Goal: Task Accomplishment & Management: Manage account settings

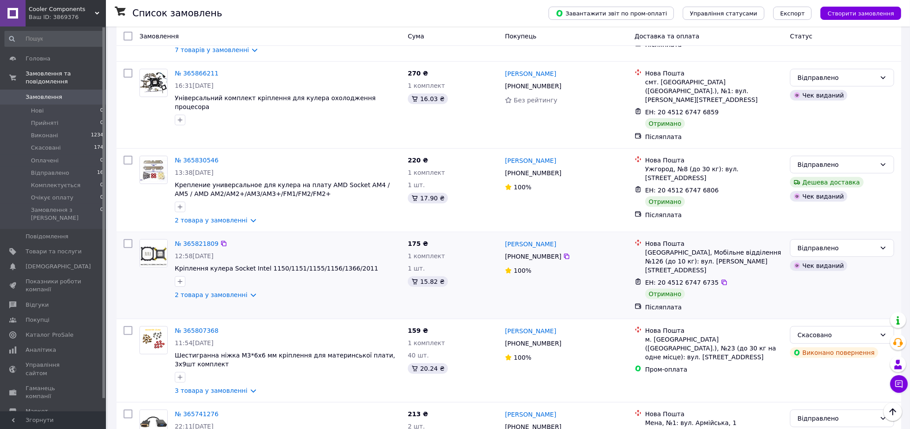
scroll to position [833, 0]
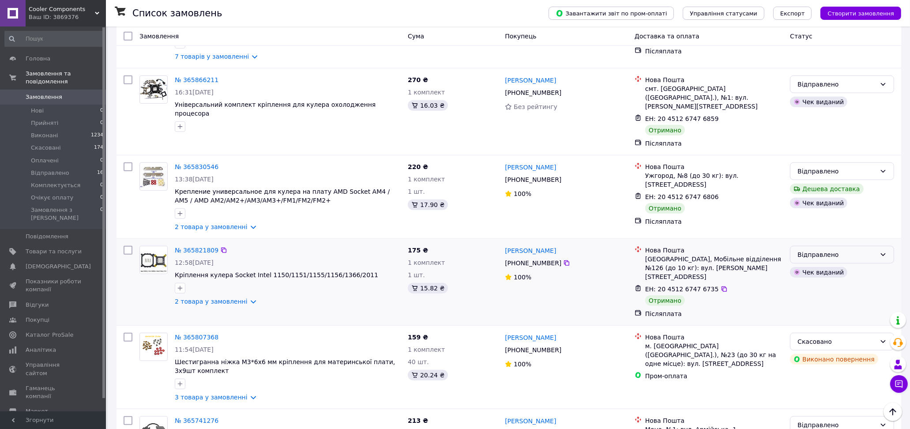
click at [886, 251] on icon at bounding box center [883, 254] width 7 height 7
click at [836, 237] on li "Виконано" at bounding box center [841, 238] width 103 height 16
click at [881, 168] on icon at bounding box center [883, 171] width 7 height 7
click at [844, 155] on li "Виконано" at bounding box center [841, 155] width 103 height 16
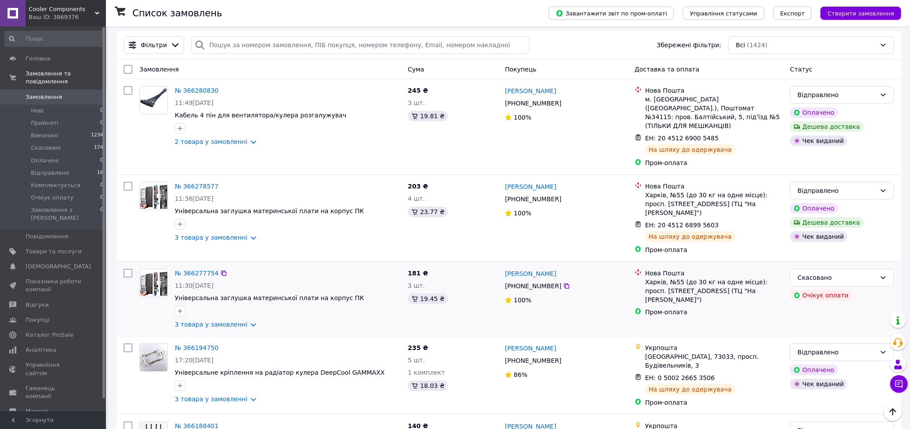
scroll to position [0, 0]
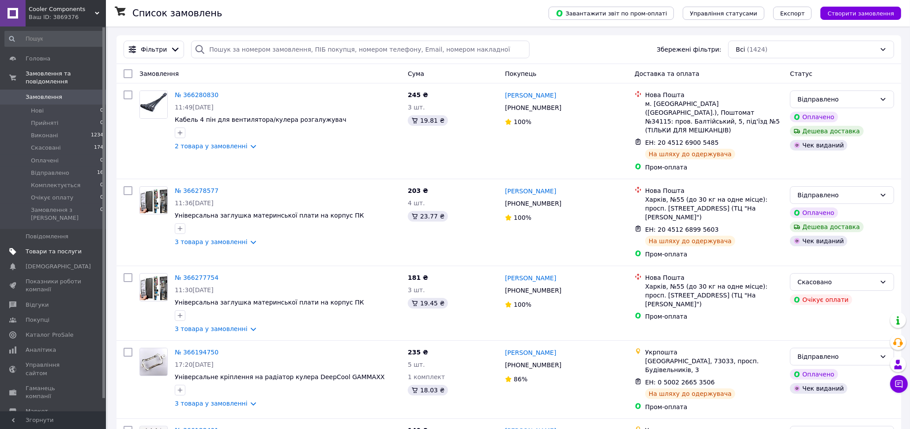
click at [42, 248] on span "Товари та послуги" at bounding box center [54, 252] width 56 height 8
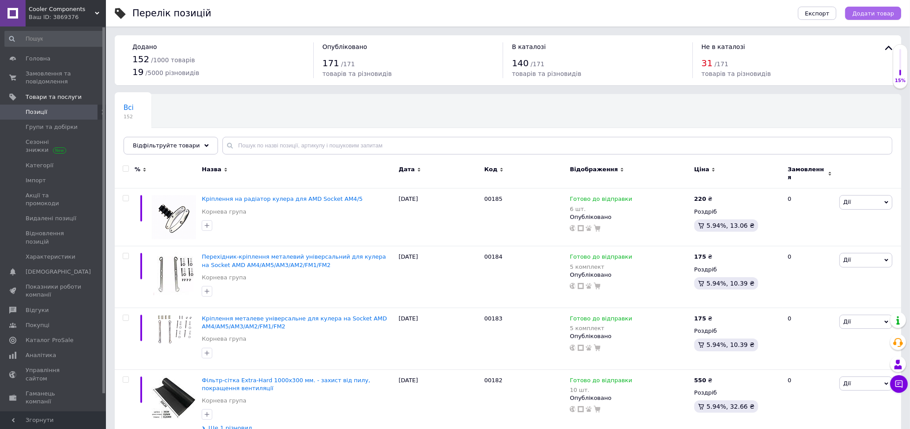
click at [882, 11] on span "Додати товар" at bounding box center [873, 13] width 42 height 7
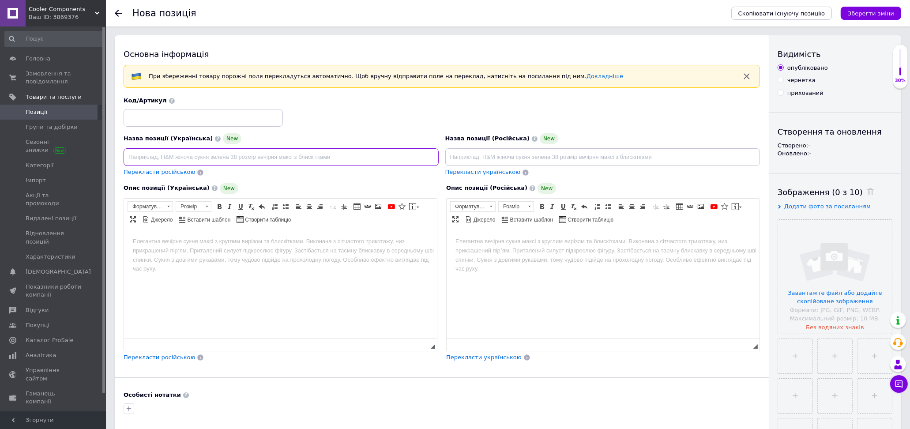
click at [305, 162] on input at bounding box center [281, 157] width 315 height 18
click at [240, 156] on input at bounding box center [281, 157] width 315 height 18
paste input "Підставка-тримач для відеокарти Ewell EW472, алюмінієвий регульований стенд 27 …"
drag, startPoint x: 234, startPoint y: 157, endPoint x: 198, endPoint y: 158, distance: 36.2
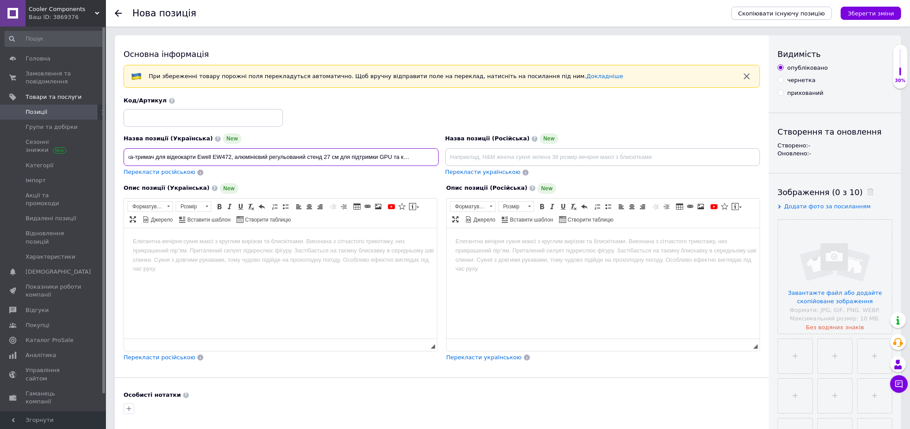
click at [198, 158] on input "Підставка-тримач для відеокарти Ewell EW472, алюмінієвий регульований стенд 27 …" at bounding box center [281, 157] width 315 height 18
drag, startPoint x: 325, startPoint y: 156, endPoint x: 310, endPoint y: 156, distance: 14.6
click at [310, 156] on input "Підставка-тримач для відеокарти, алюмінієвий регульований стенд 27 см для підтр…" at bounding box center [281, 157] width 315 height 18
drag, startPoint x: 410, startPoint y: 155, endPoint x: 352, endPoint y: 156, distance: 57.4
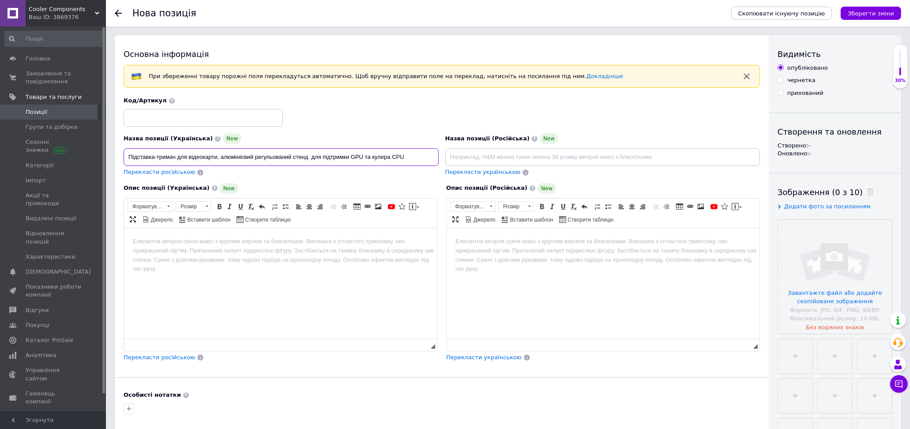
click at [352, 156] on input "Підставка-тримач для відеокарти, алюмінієвий регульований стенд для підтримки G…" at bounding box center [281, 157] width 315 height 18
click at [839, 294] on input "file" at bounding box center [835, 277] width 114 height 114
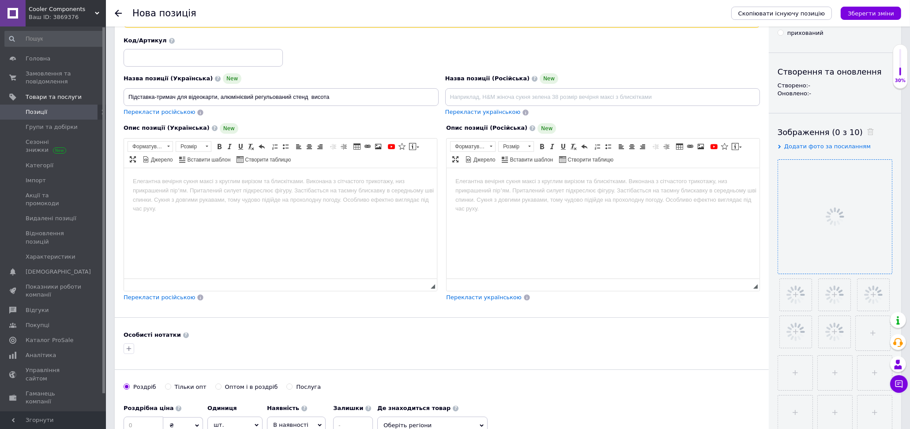
scroll to position [98, 0]
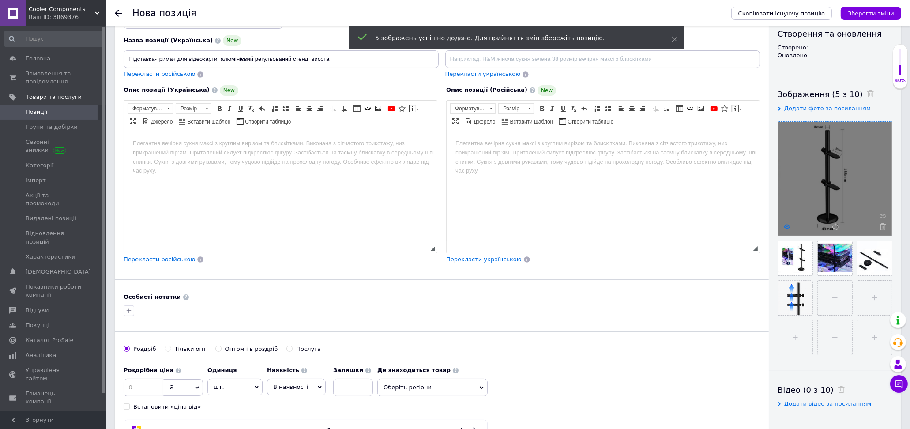
click at [785, 226] on use at bounding box center [787, 226] width 7 height 4
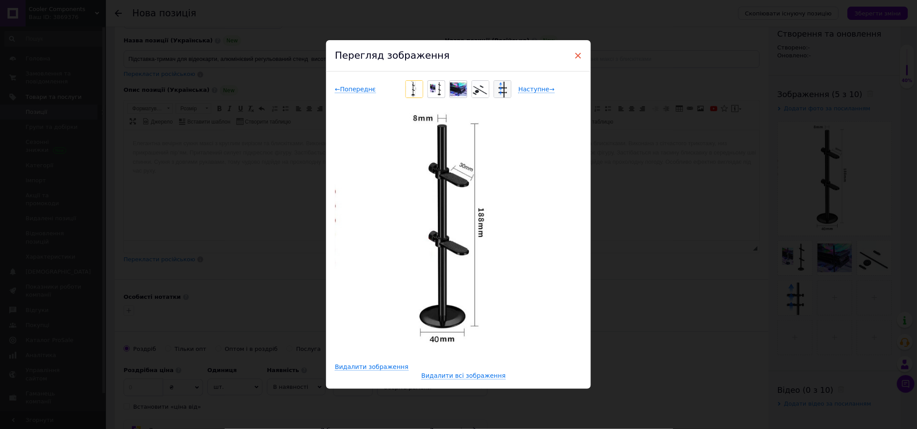
click at [577, 54] on span "×" at bounding box center [578, 55] width 8 height 15
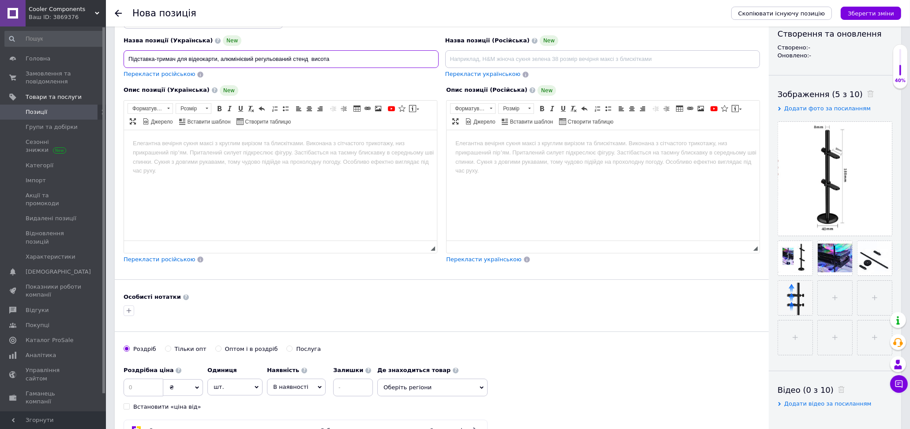
click at [350, 58] on input "Підставка-тримач для відеокарти, алюмінієвий регульований стенд висота" at bounding box center [281, 59] width 315 height 18
type input "Підставка-тримач для відеокарти, алюмінієвий регульований стенд висота 18.8 см"
click at [175, 147] on body "Редактор, 993C36F5-1B24-4513-B73C-1E6A2B9DF0BD" at bounding box center [279, 143] width 295 height 9
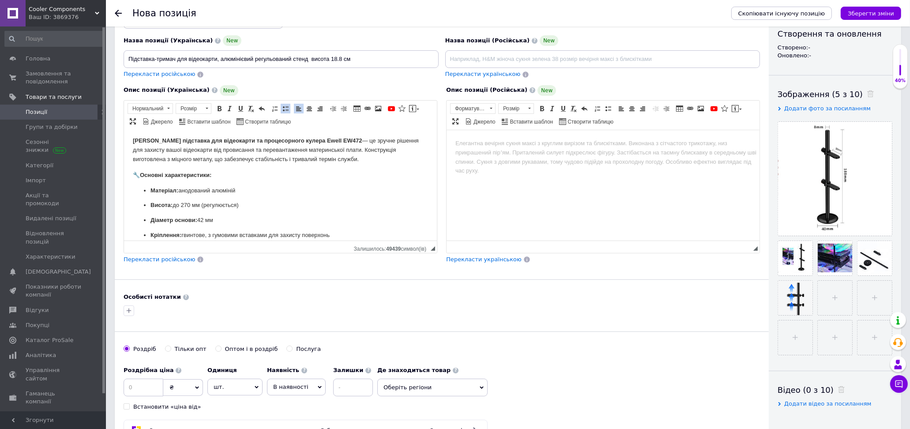
scroll to position [0, 0]
drag, startPoint x: 191, startPoint y: 205, endPoint x: 183, endPoint y: 207, distance: 8.6
click at [183, 207] on p "Висота: до 270 мм (регулюється)" at bounding box center [280, 207] width 260 height 9
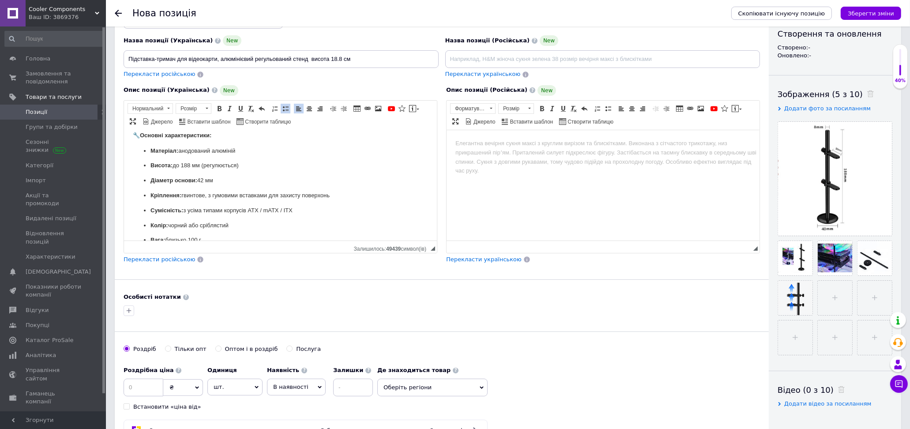
scroll to position [49, 0]
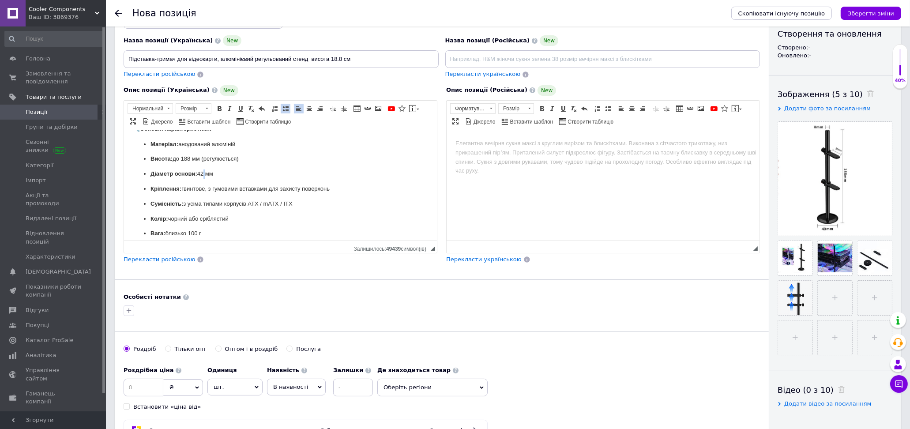
click at [202, 170] on p "Діаметр основи: 42 мм" at bounding box center [280, 173] width 260 height 9
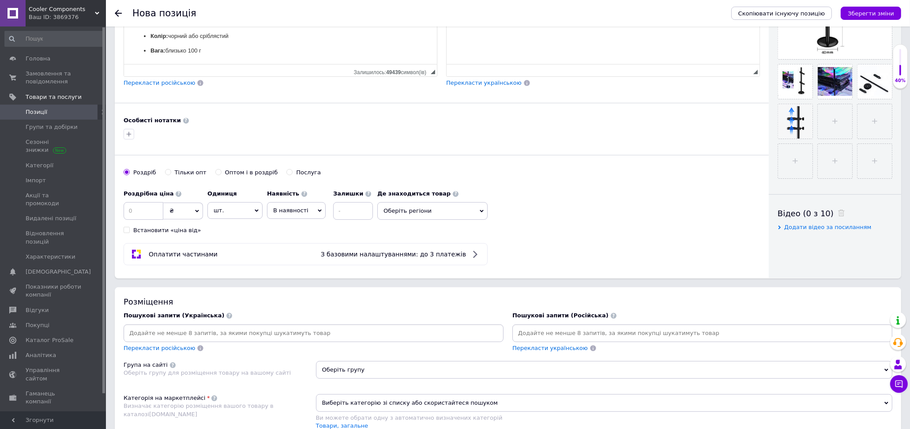
scroll to position [294, 0]
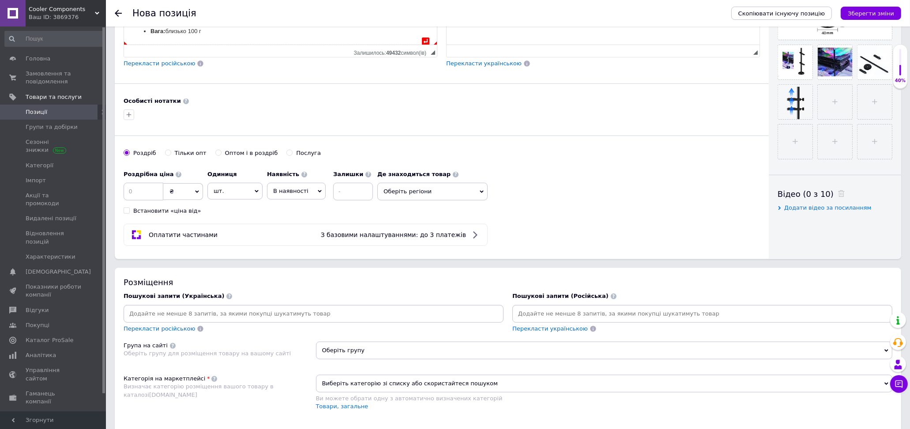
click at [232, 32] on p "Вага: близько 100 г" at bounding box center [280, 31] width 260 height 9
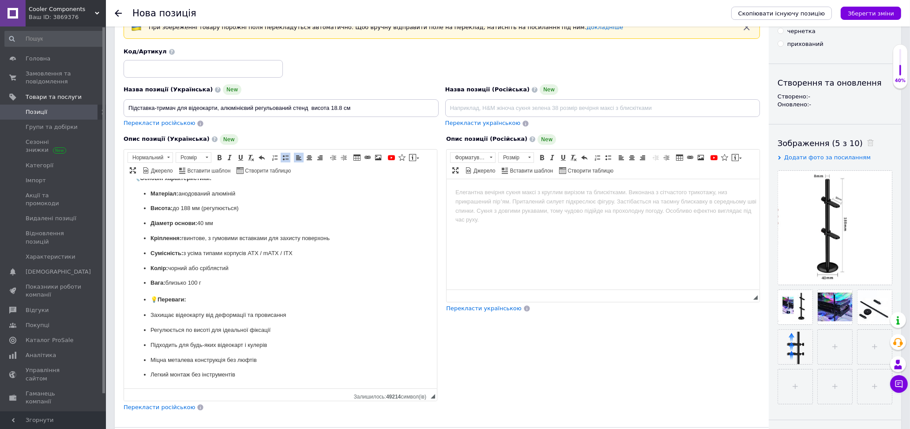
scroll to position [36, 0]
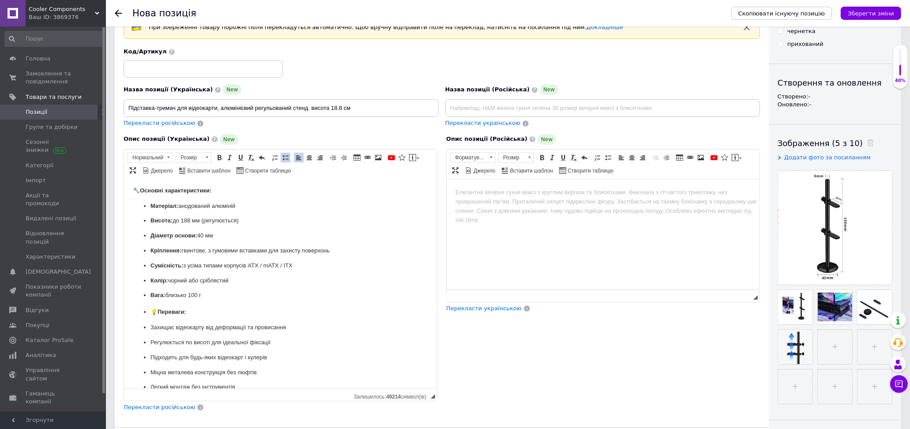
drag, startPoint x: 434, startPoint y: 310, endPoint x: 468, endPoint y: 434, distance: 128.2
drag, startPoint x: 171, startPoint y: 312, endPoint x: 197, endPoint y: 303, distance: 28.1
click at [203, 312] on ul "Матеріал: анодований алюміній Висота: до 188 мм (регулюється) Діаметр основи: 4…" at bounding box center [279, 296] width 295 height 191
click at [286, 158] on span at bounding box center [285, 157] width 7 height 7
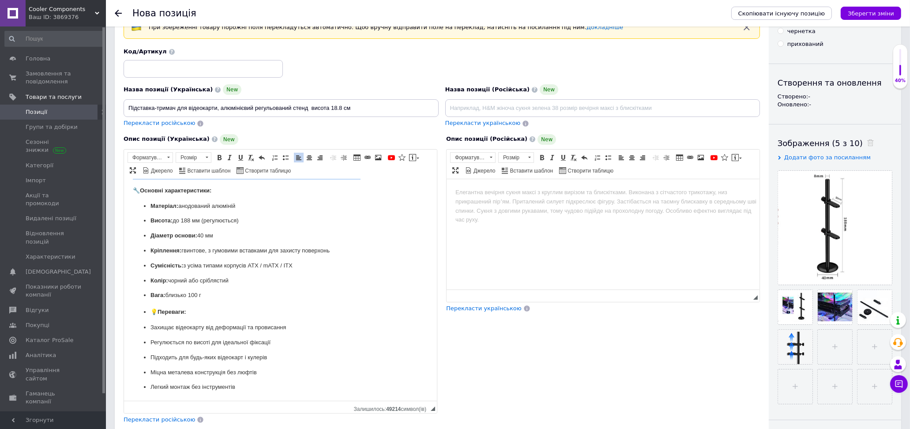
scroll to position [35, 0]
click at [230, 302] on body "Надійна алюмінієва підставка для відеокарти та процесорного кулера Ewell EW472 …" at bounding box center [279, 271] width 295 height 239
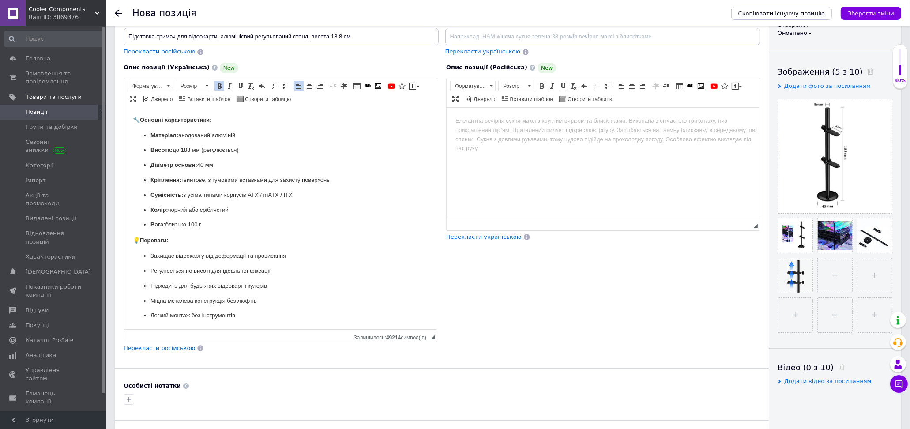
scroll to position [147, 0]
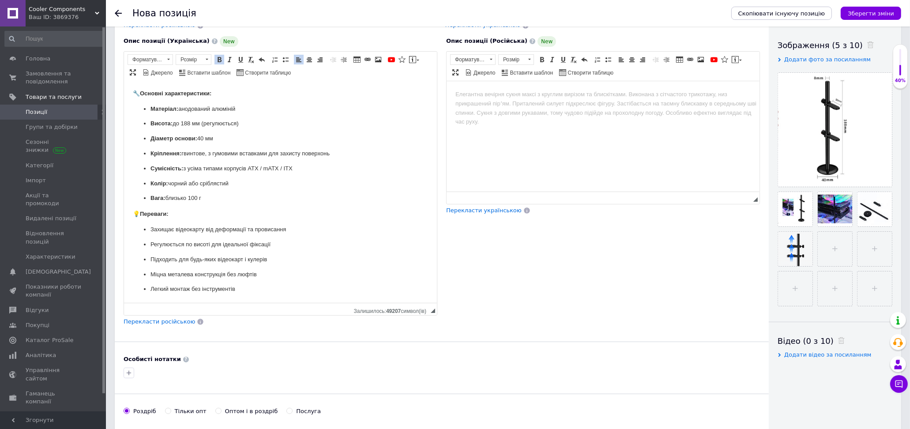
click at [270, 288] on p "Легкий монтаж без інструментів" at bounding box center [280, 288] width 260 height 9
click at [267, 275] on p "Міцна металева конструкція без люфтів" at bounding box center [280, 274] width 260 height 9
click at [237, 138] on p "Діаметр основи: 40 мм" at bounding box center [280, 138] width 260 height 9
click at [274, 283] on ul "Захищає відеокарту від деформації та провисання Регулюється по висоті для ідеал…" at bounding box center [279, 259] width 295 height 69
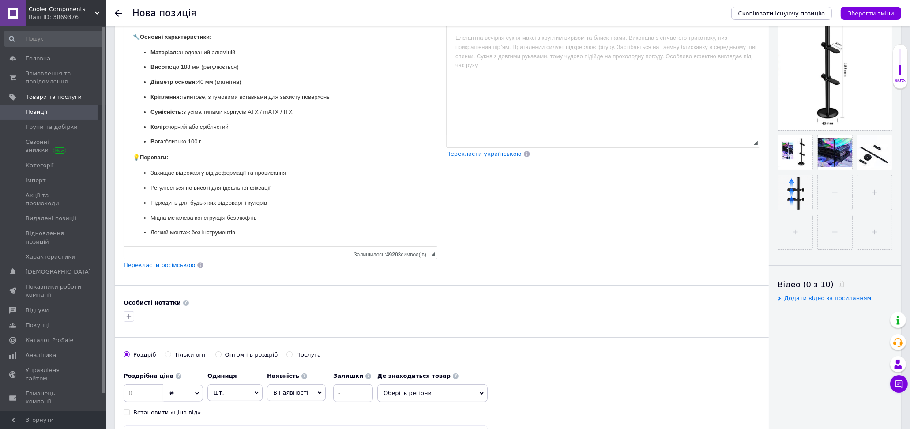
scroll to position [245, 0]
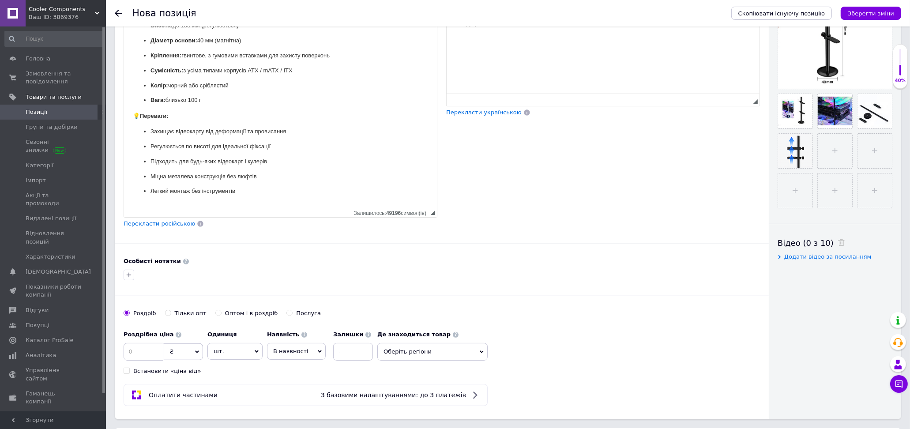
drag, startPoint x: 271, startPoint y: 188, endPoint x: 277, endPoint y: 190, distance: 7.1
click at [271, 188] on p "Легкий монтаж без інструментів" at bounding box center [280, 191] width 260 height 9
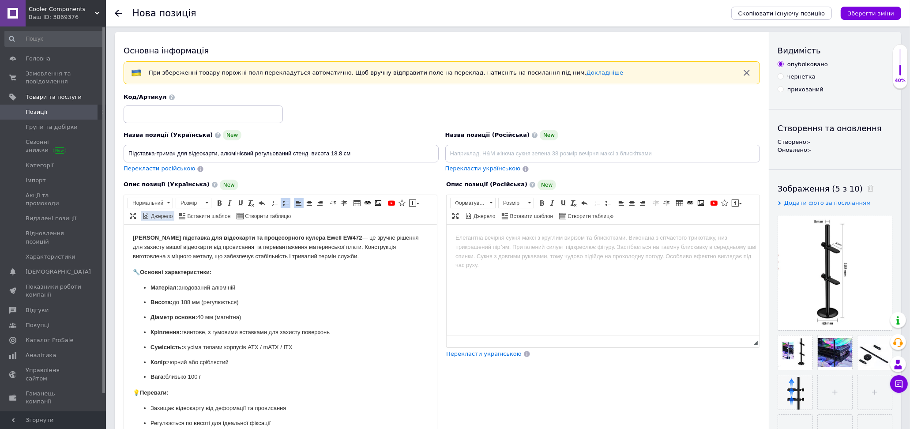
scroll to position [0, 0]
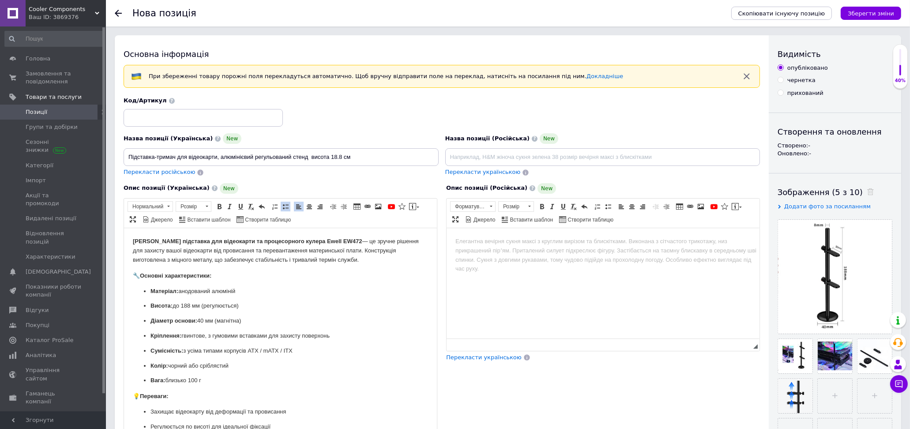
click at [288, 205] on span at bounding box center [285, 206] width 7 height 7
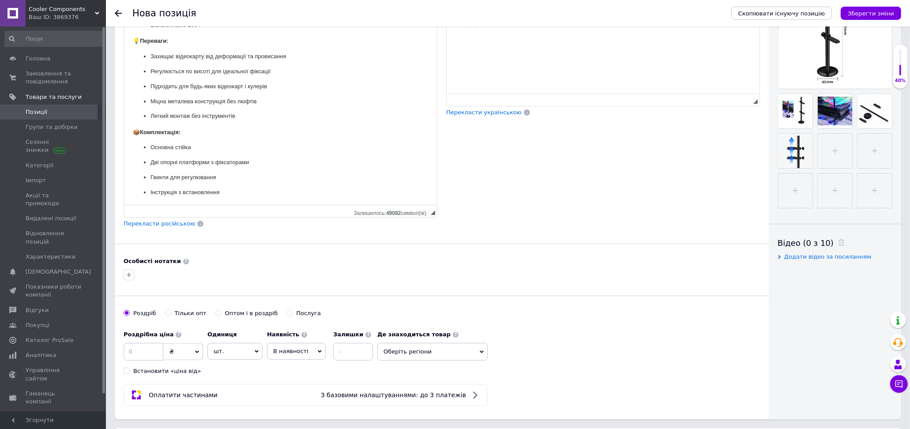
scroll to position [111, 0]
drag, startPoint x: 223, startPoint y: 192, endPoint x: 149, endPoint y: 191, distance: 74.2
click at [149, 191] on ul "Основна стійка Дві опорні платформи з фіксаторами Гвинти для регулювання Інстру…" at bounding box center [279, 169] width 295 height 54
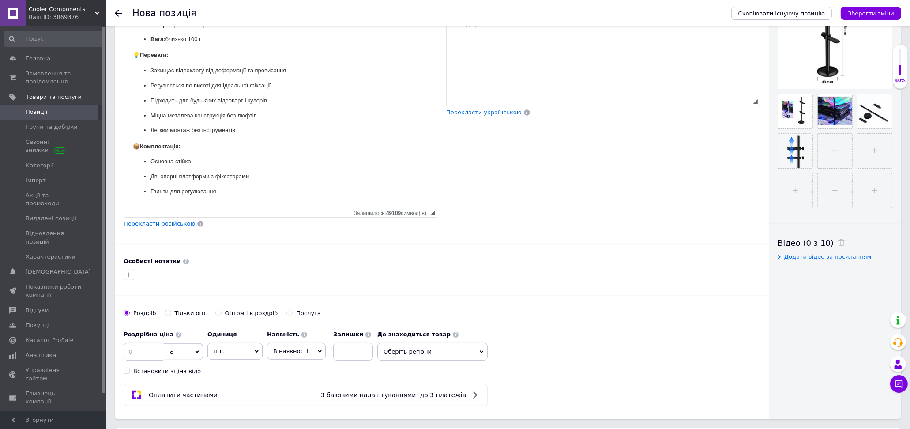
click at [207, 157] on p "Основна стійка" at bounding box center [280, 161] width 260 height 9
click at [216, 191] on p "Гвинти для регулювання" at bounding box center [280, 191] width 260 height 9
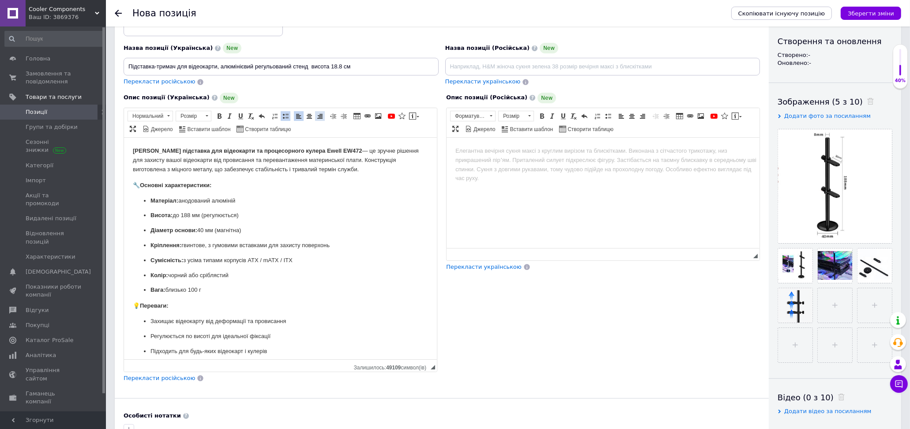
scroll to position [49, 0]
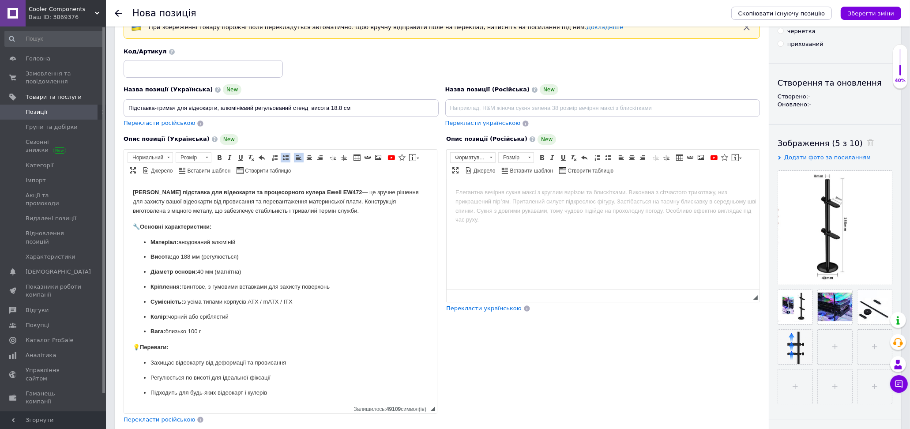
drag, startPoint x: 217, startPoint y: 314, endPoint x: 191, endPoint y: 315, distance: 26.1
click at [191, 315] on p "Колір: чорний або сріблястий" at bounding box center [280, 316] width 260 height 9
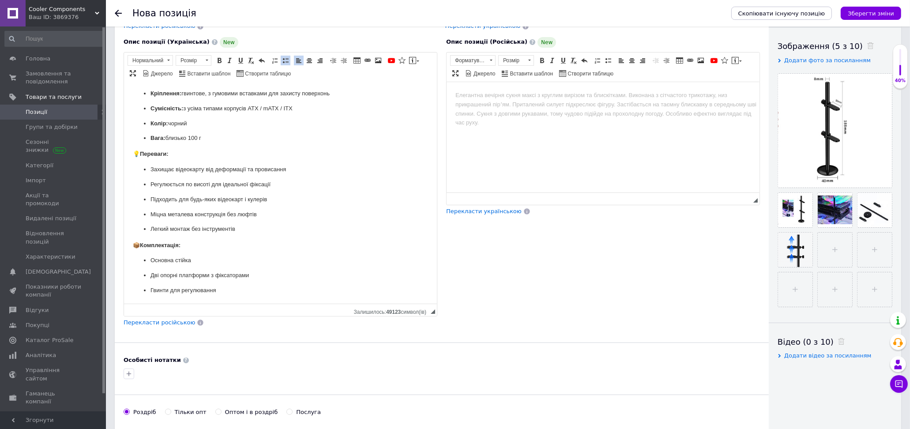
scroll to position [147, 0]
click at [199, 257] on p "Основна стійка" at bounding box center [280, 259] width 260 height 9
drag, startPoint x: 227, startPoint y: 288, endPoint x: 151, endPoint y: 288, distance: 75.9
click at [151, 288] on p "Гвинти для регулювання" at bounding box center [280, 289] width 260 height 9
drag, startPoint x: 165, startPoint y: 289, endPoint x: 177, endPoint y: 290, distance: 12.4
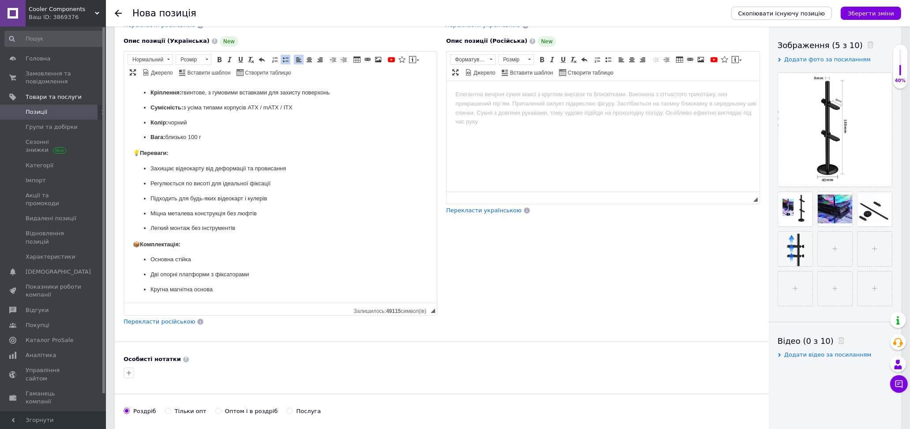
click at [166, 289] on p "Кругна магнітна основа" at bounding box center [280, 289] width 260 height 9
click at [222, 289] on p "Кругл а магнітна основа" at bounding box center [280, 289] width 260 height 9
drag, startPoint x: 192, startPoint y: 288, endPoint x: 169, endPoint y: 285, distance: 23.1
click at [169, 285] on p "Кругл а магнітна основа з" at bounding box center [280, 289] width 260 height 9
click at [199, 288] on p "Кругл а основа з" at bounding box center [280, 289] width 260 height 9
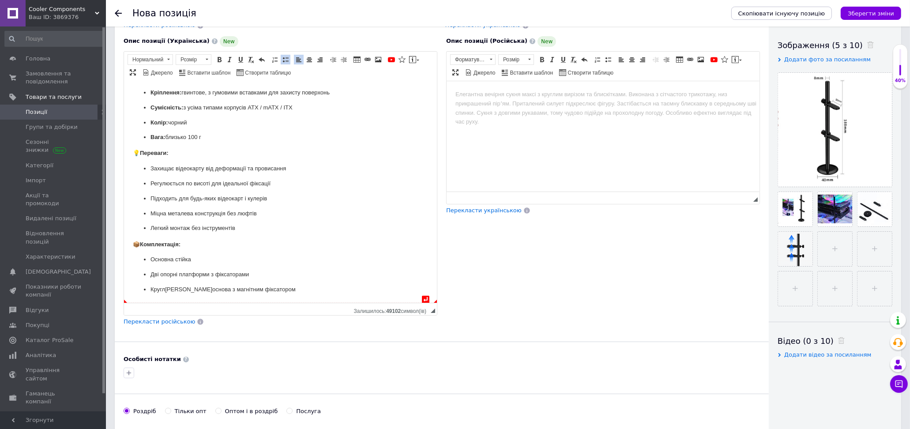
click at [169, 287] on p "Кругл а основа з магнітним фіксатором" at bounding box center [280, 289] width 260 height 9
click at [279, 287] on p "Кругл а опорна основа з магнітним фіксатором" at bounding box center [280, 289] width 260 height 9
drag, startPoint x: 273, startPoint y: 288, endPoint x: 244, endPoint y: 288, distance: 29.1
click at [244, 288] on p "Кругл а опорна основа з магнітним фіксатором" at bounding box center [280, 289] width 260 height 9
click at [289, 289] on p "Кругл а опорна основа з магнітним фіксатором" at bounding box center [280, 289] width 260 height 9
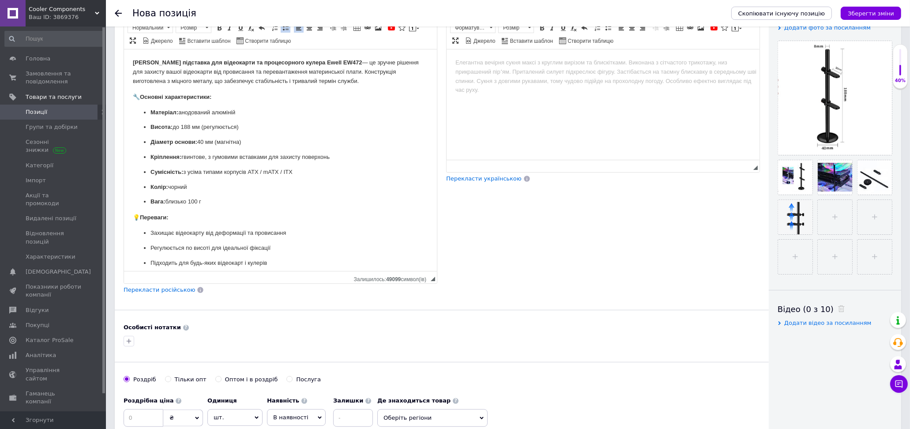
scroll to position [0, 0]
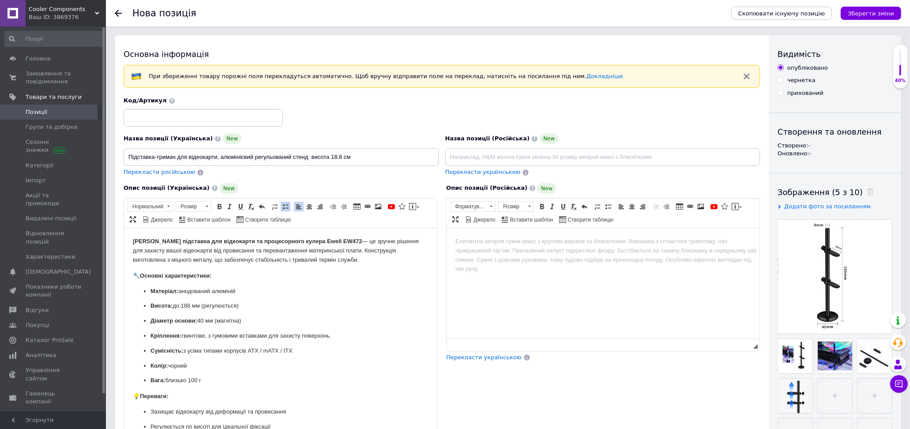
drag, startPoint x: 285, startPoint y: 205, endPoint x: 289, endPoint y: 216, distance: 12.3
click at [285, 205] on span at bounding box center [285, 206] width 7 height 7
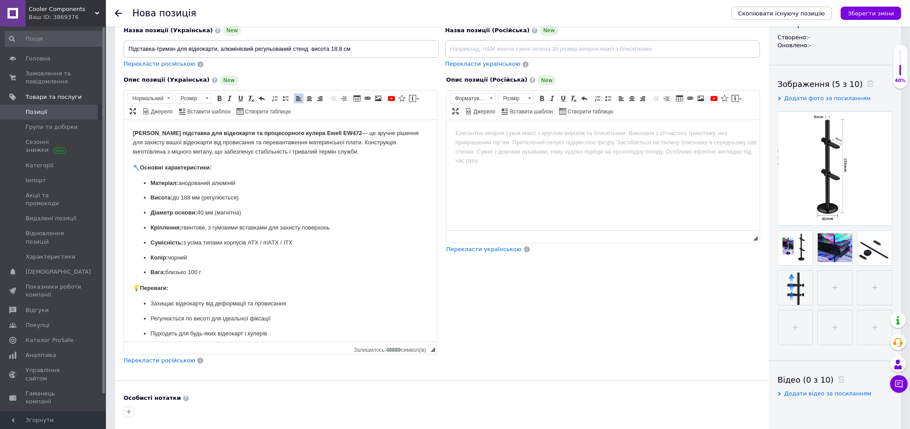
scroll to position [98, 0]
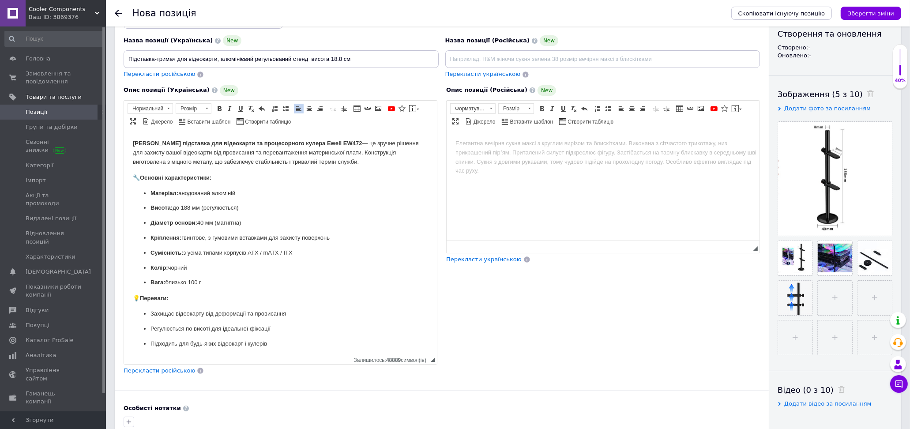
click at [168, 73] on span "Перекласти російською" at bounding box center [160, 74] width 72 height 7
type input "Подставка-держатель для видеокарты, алюминиевый регулируемый стенд высота 18.8 …"
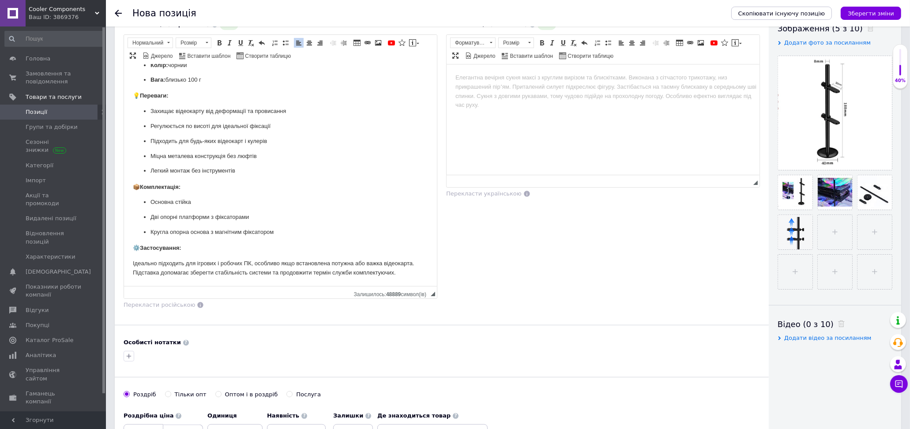
scroll to position [196, 0]
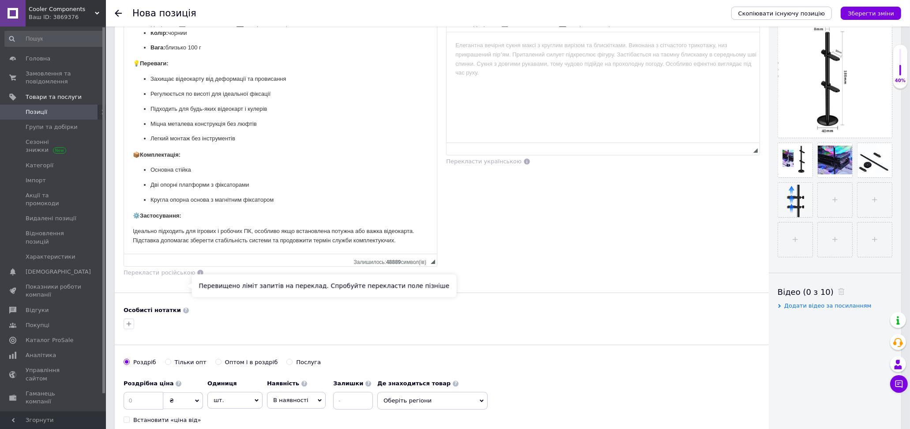
click at [151, 276] on span "Перекласти російською" at bounding box center [160, 272] width 72 height 7
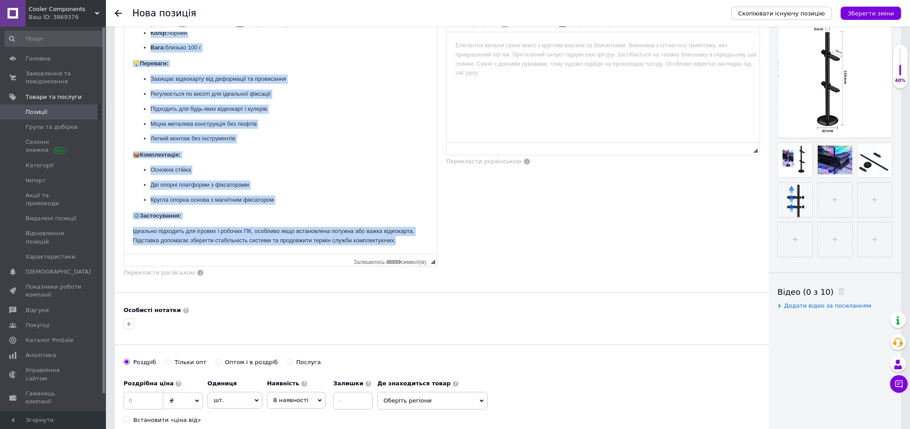
scroll to position [0, 0]
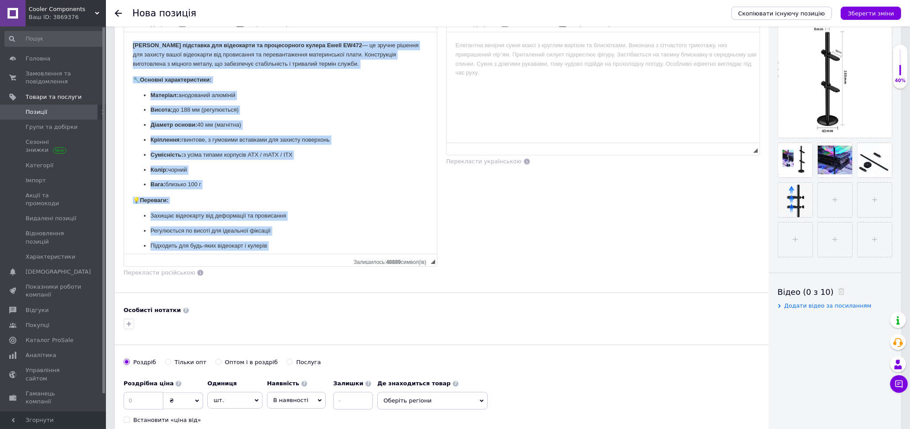
drag, startPoint x: 401, startPoint y: 240, endPoint x: 113, endPoint y: 8, distance: 369.1
click at [124, 32] on html "Надійна алюмінієва підставка для відеокарти та процесорного кулера Ewell EW472 …" at bounding box center [280, 211] width 313 height 359
copy body "Надійна алюмінієва підставка для відеокарти та процесорного кулера Ewell EW472 …"
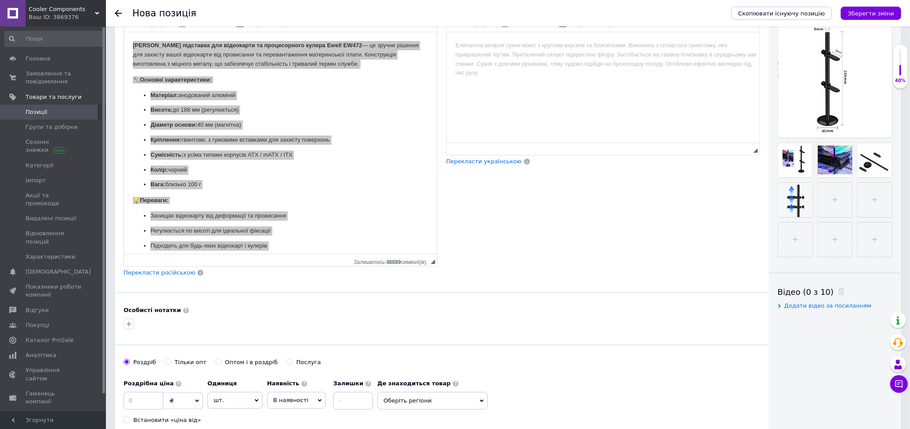
click at [156, 276] on span "Перекласти російською" at bounding box center [160, 272] width 72 height 7
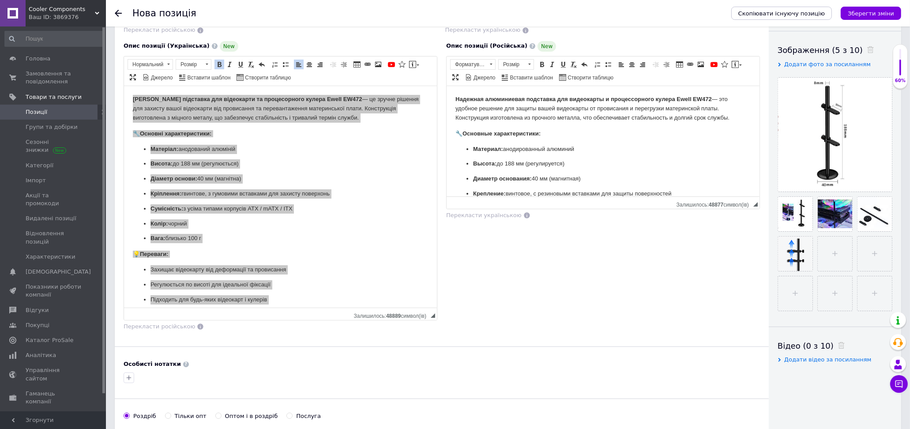
scroll to position [49, 0]
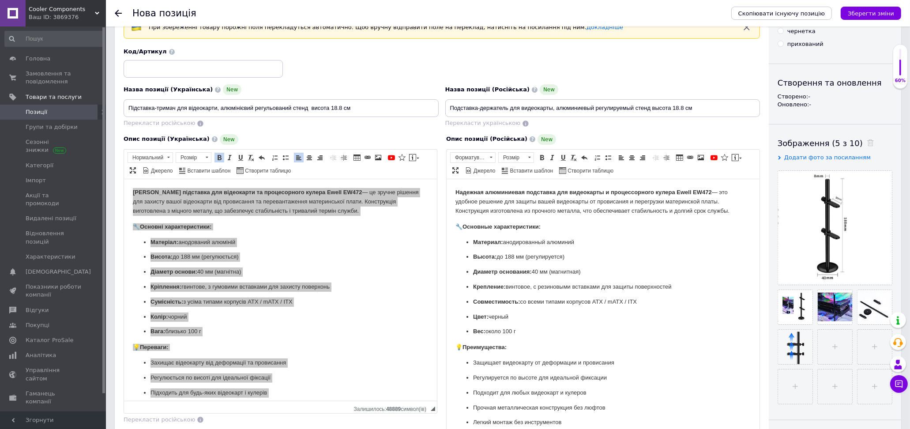
drag, startPoint x: 757, startPoint y: 311, endPoint x: 745, endPoint y: 467, distance: 156.3
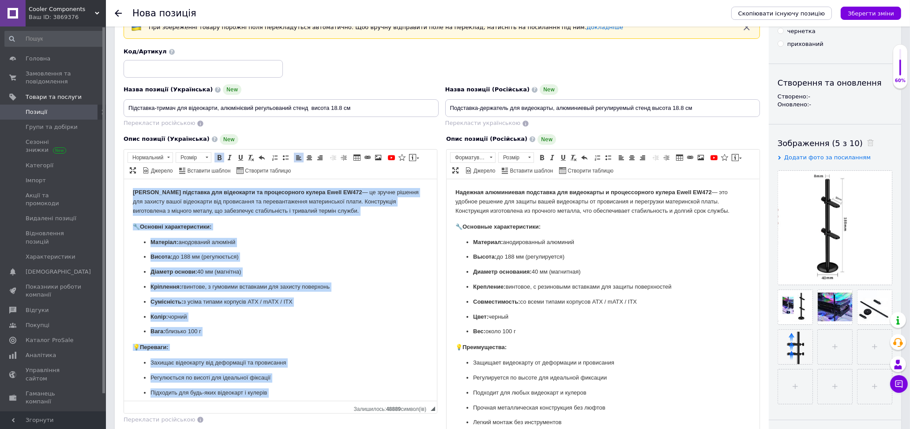
click at [290, 189] on strong "Надійна алюмінієва підставка для відеокарти та процесорного кулера Ewell EW472" at bounding box center [246, 191] width 229 height 7
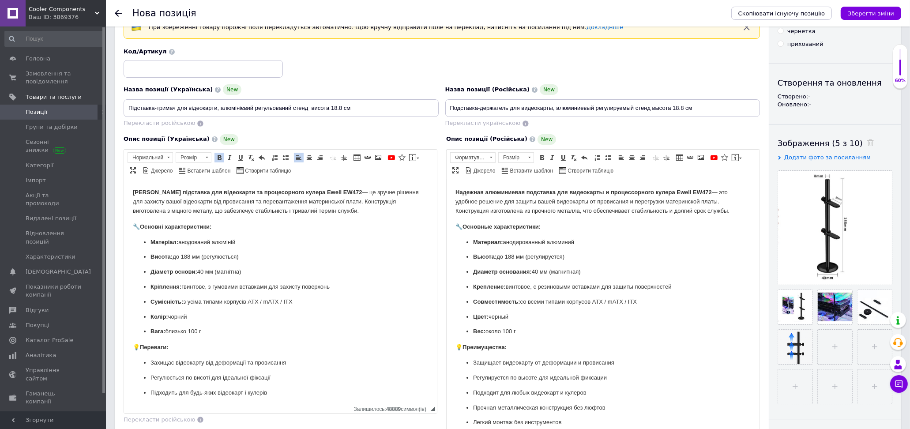
drag, startPoint x: 370, startPoint y: 188, endPoint x: 265, endPoint y: 190, distance: 104.6
click at [265, 190] on p "Надійна алюмінієва підставка для відеокарти та процесорного кулера Ewell EW472 …" at bounding box center [279, 201] width 295 height 27
drag, startPoint x: 711, startPoint y: 190, endPoint x: 651, endPoint y: 207, distance: 62.4
click at [608, 192] on p "Надежная алюминиевая подставка для видеокарты и процессорного кулера Ewell EW47…" at bounding box center [602, 201] width 295 height 27
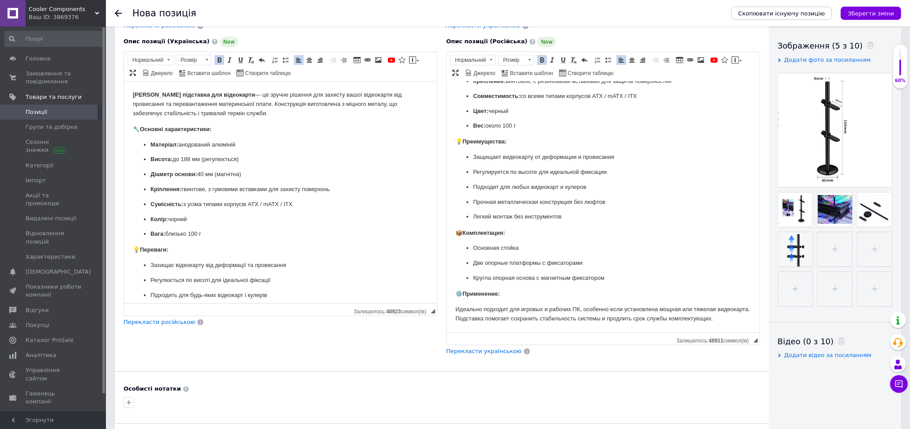
scroll to position [147, 0]
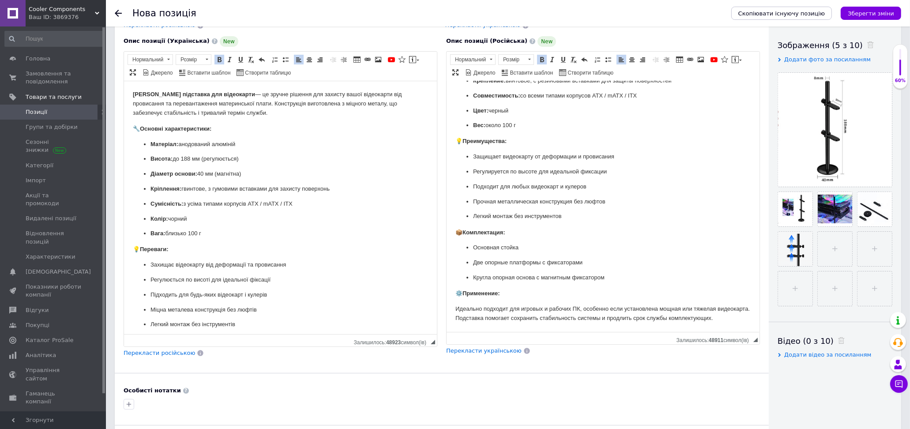
drag, startPoint x: 434, startPoint y: 325, endPoint x: 473, endPoint y: 348, distance: 44.5
click at [429, 360] on div "Опис позиції (Українська) New Надійна алюмінієва підставка для відеокарти — це …" at bounding box center [280, 197] width 323 height 330
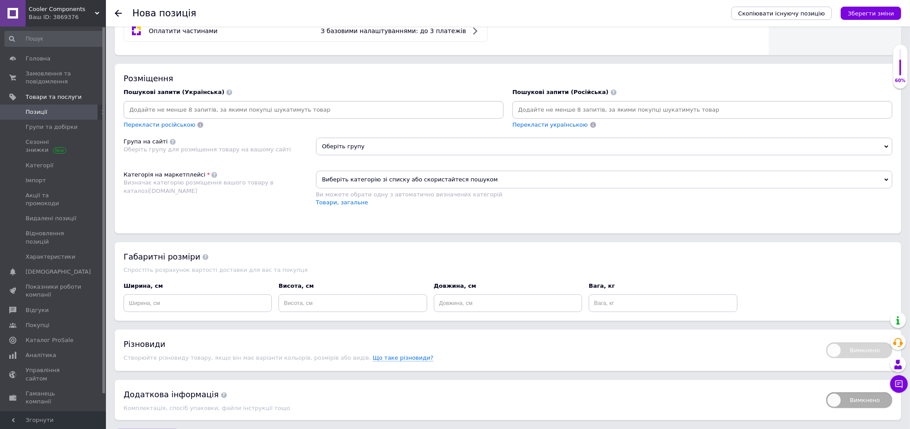
scroll to position [634, 0]
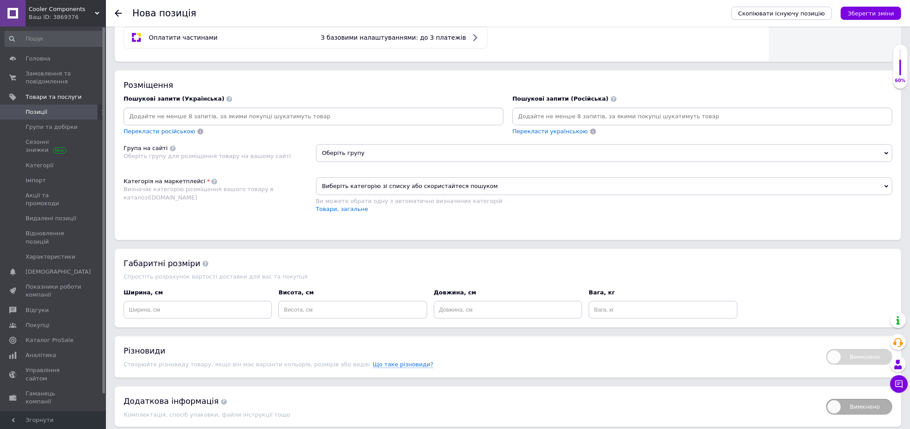
click at [494, 195] on span "Виберіть категорію зі списку або скористайтеся пошуком" at bounding box center [604, 186] width 577 height 18
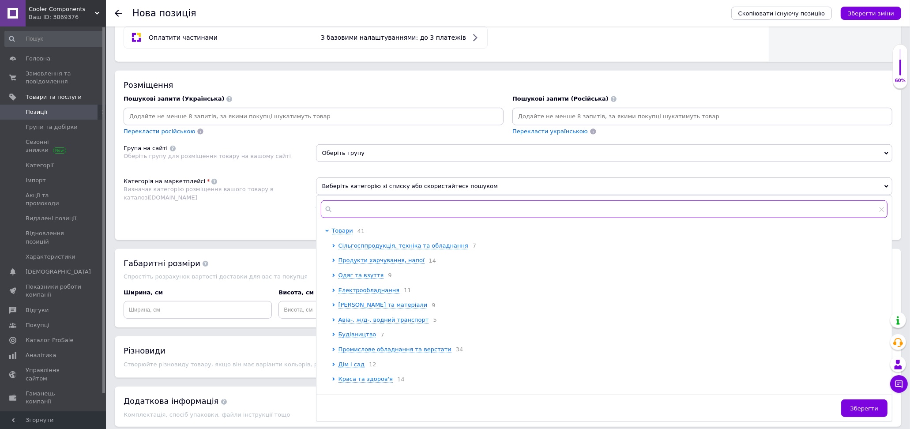
click at [489, 218] on input "text" at bounding box center [604, 209] width 567 height 18
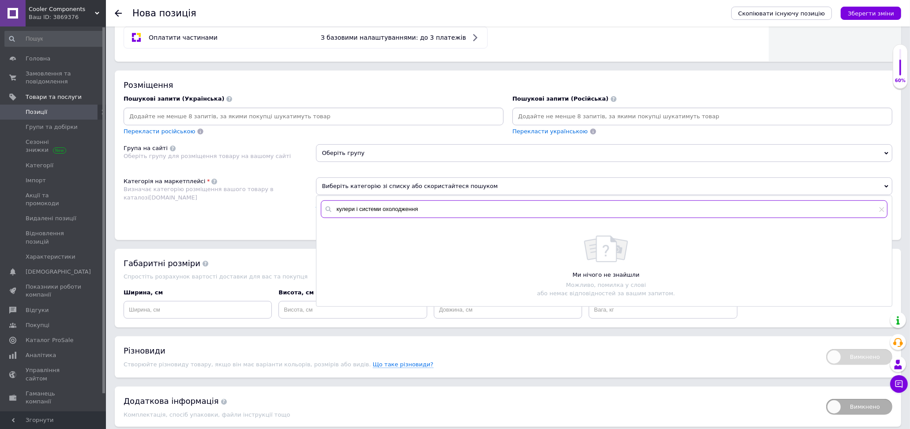
drag, startPoint x: 360, startPoint y: 222, endPoint x: 329, endPoint y: 222, distance: 30.9
click at [329, 218] on div "кулери і системи охолодження" at bounding box center [604, 209] width 567 height 18
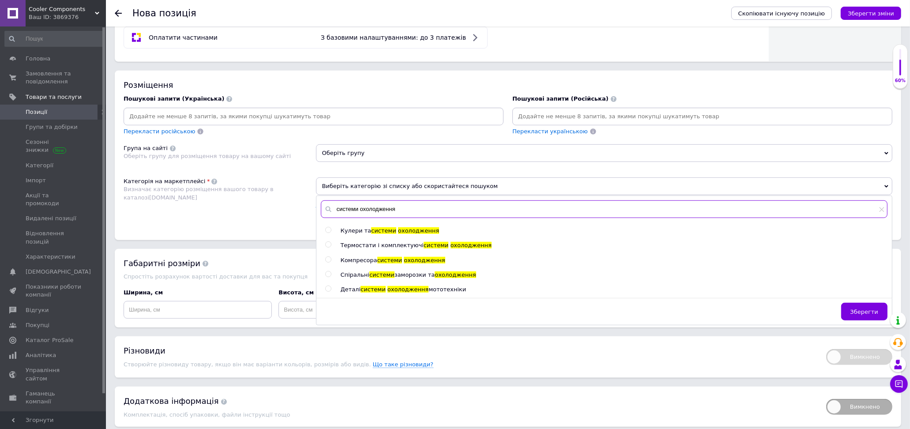
type input "системи охолодження"
click at [326, 233] on input "radio" at bounding box center [328, 230] width 6 height 6
radio input "true"
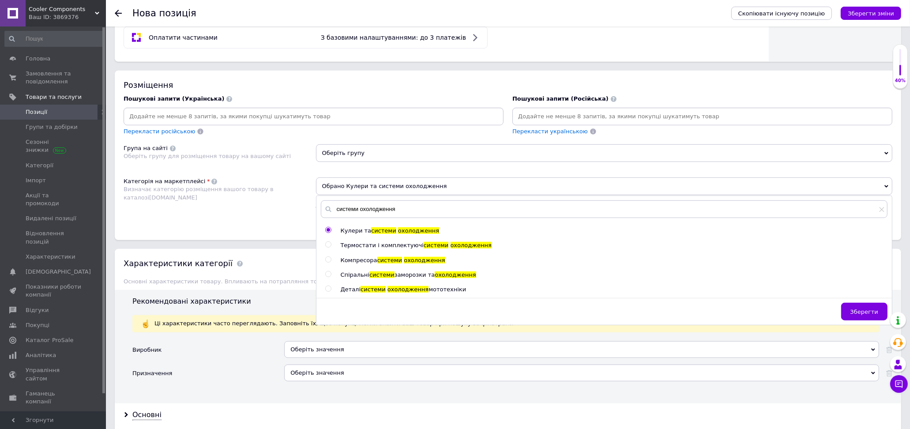
click at [862, 315] on span "Зберегти" at bounding box center [865, 312] width 28 height 7
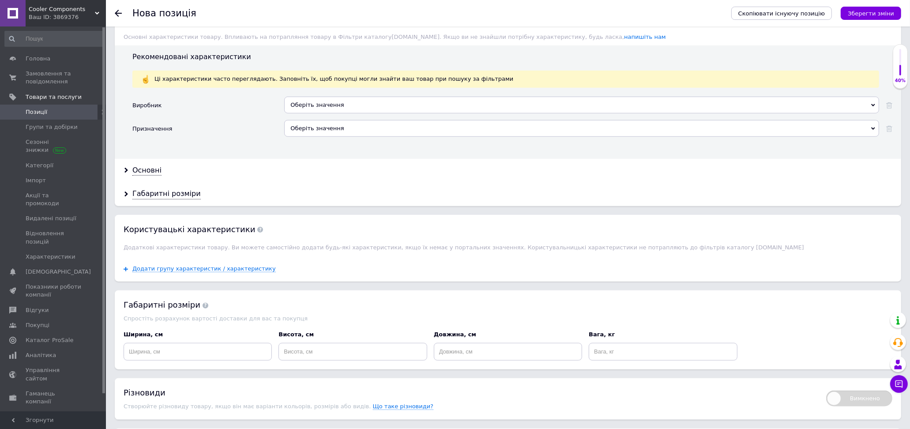
scroll to position [879, 0]
click at [429, 113] on div "Оберіть значення" at bounding box center [581, 104] width 595 height 17
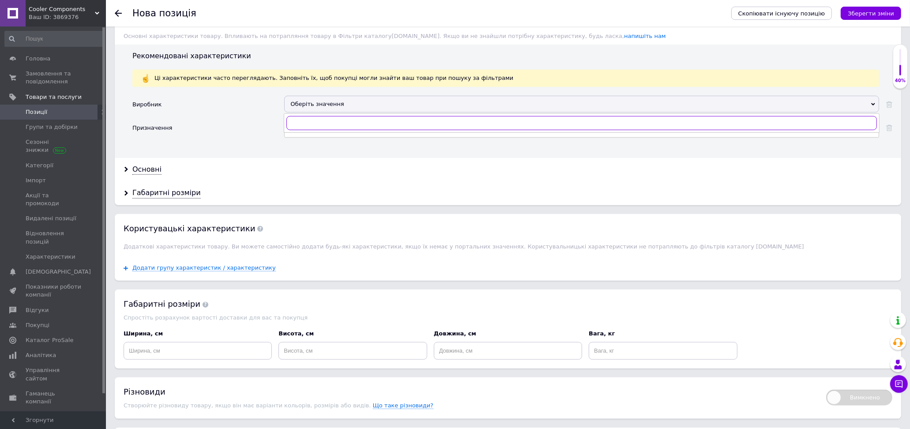
click at [422, 130] on input "text" at bounding box center [581, 123] width 591 height 14
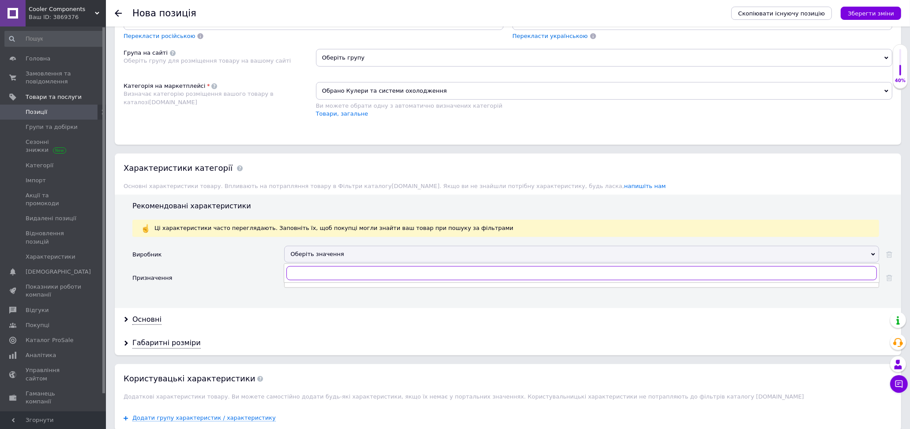
scroll to position [683, 0]
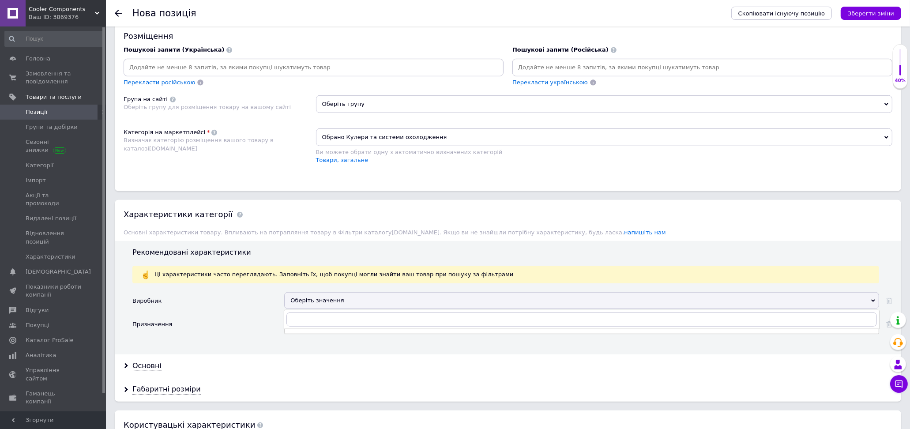
click at [447, 146] on span "Обрано Кулери та системи охолодження" at bounding box center [604, 137] width 577 height 18
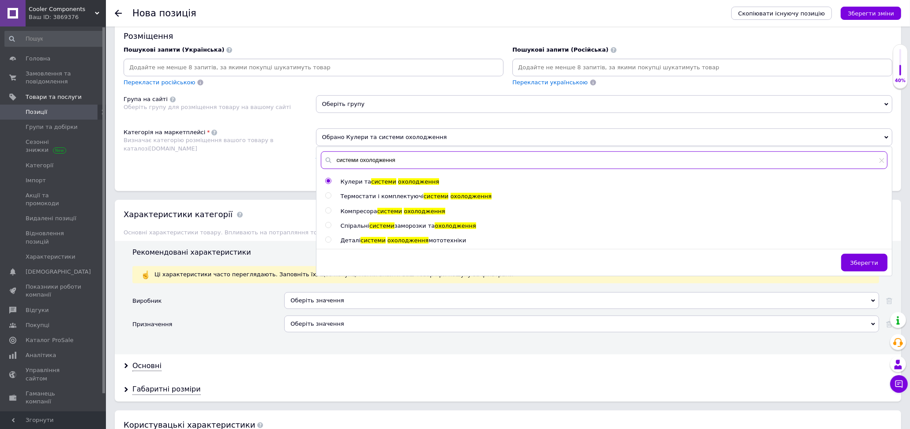
drag, startPoint x: 425, startPoint y: 173, endPoint x: 341, endPoint y: 173, distance: 83.9
click at [321, 169] on input "системи охолодження" at bounding box center [604, 160] width 567 height 18
paste input "Підставки-тримачі для портативних при"
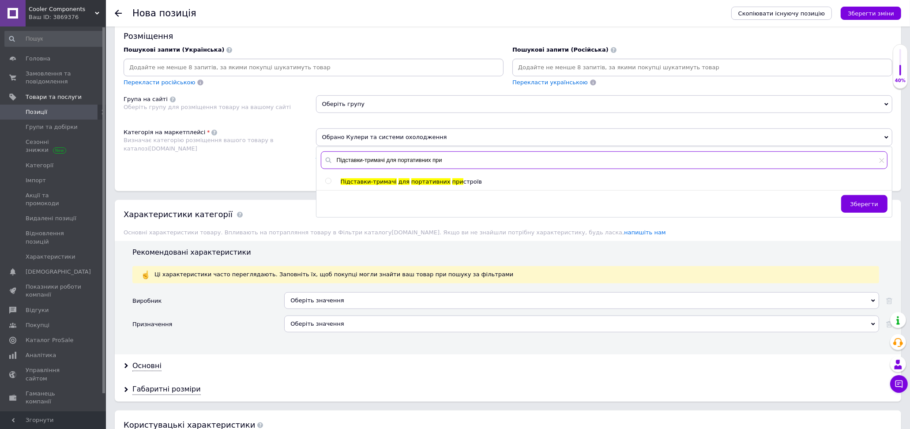
type input "Підставки-тримачі для портативних при"
click at [328, 184] on input "radio" at bounding box center [328, 181] width 6 height 6
radio input "true"
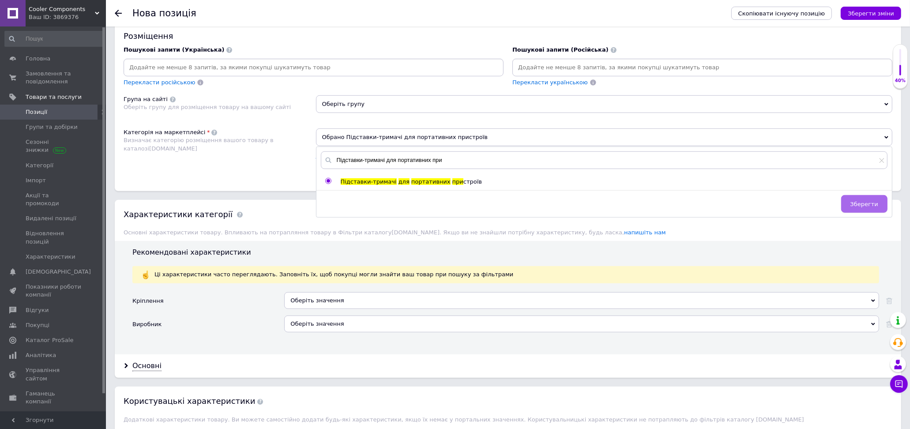
click at [872, 207] on span "Зберегти" at bounding box center [865, 204] width 28 height 7
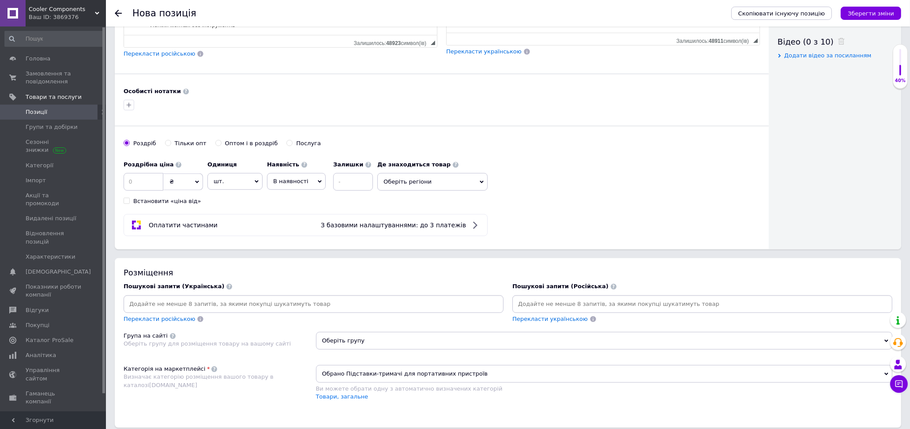
scroll to position [438, 0]
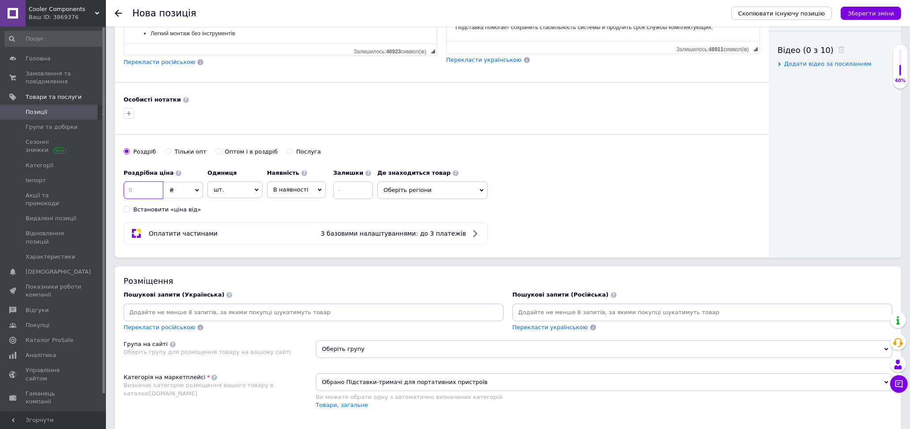
click at [154, 199] on input at bounding box center [144, 190] width 40 height 18
type input "255"
click at [255, 192] on icon at bounding box center [257, 190] width 4 height 4
click at [233, 248] on li "комплект" at bounding box center [235, 242] width 54 height 12
click at [358, 199] on input at bounding box center [353, 190] width 40 height 18
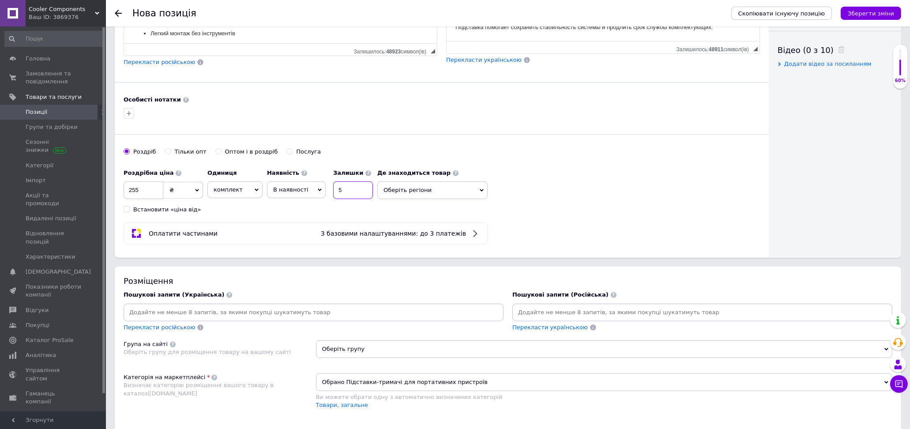
type input "5"
click at [479, 199] on span "Оберіть регіони" at bounding box center [432, 190] width 110 height 18
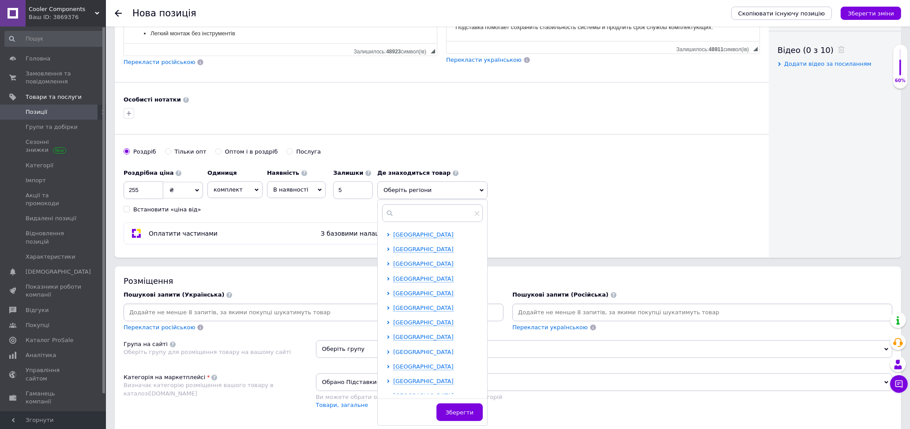
click at [420, 355] on span "Київська область" at bounding box center [423, 352] width 60 height 7
click at [395, 369] on input "checkbox" at bounding box center [396, 366] width 6 height 6
checkbox input "true"
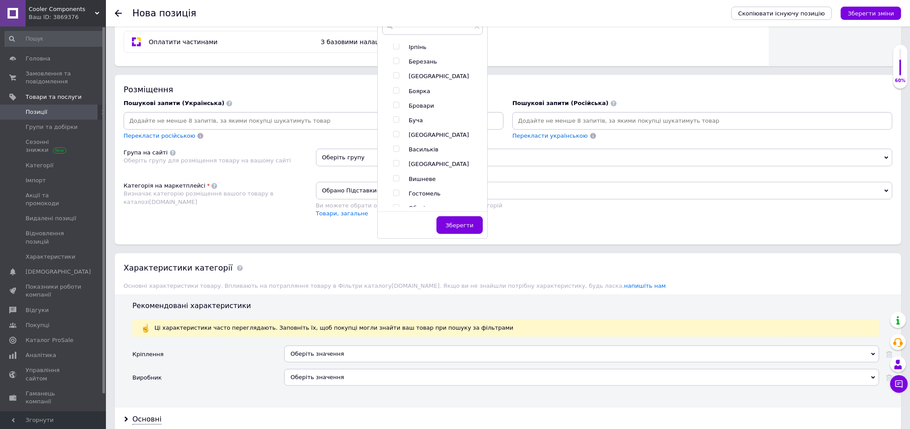
scroll to position [634, 0]
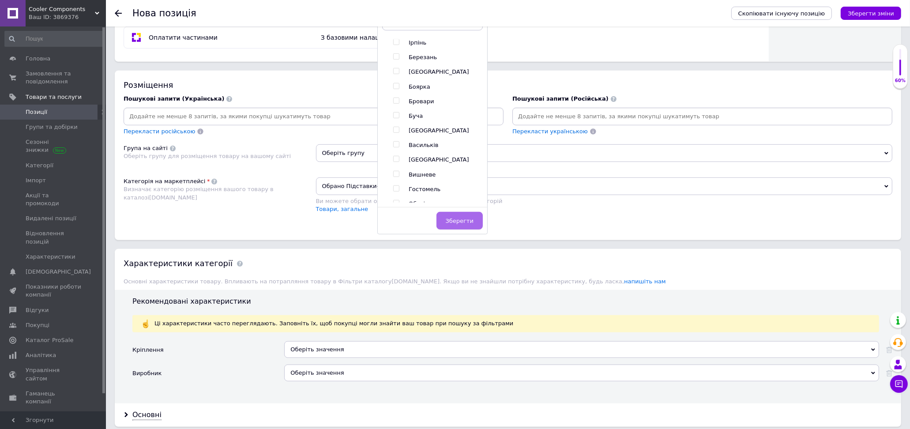
click at [465, 224] on span "Зберегти" at bounding box center [460, 221] width 28 height 7
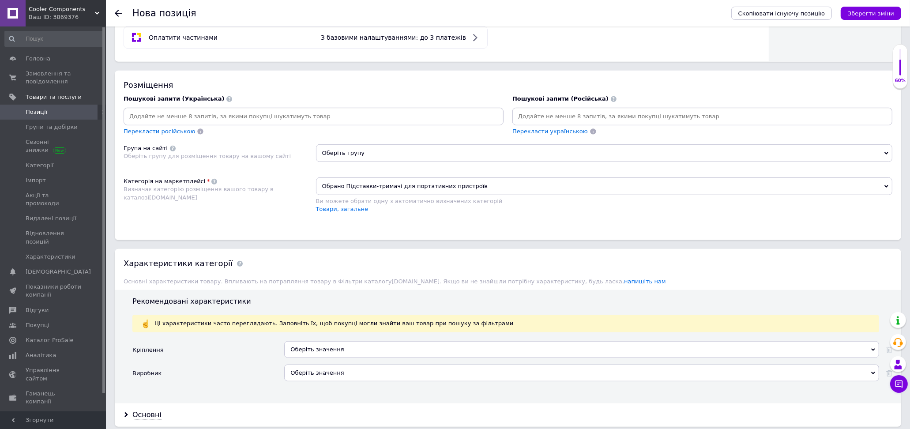
click at [236, 123] on input at bounding box center [313, 116] width 376 height 13
paste input "підставка для відеокарти"
type input "підставка для відеокарти"
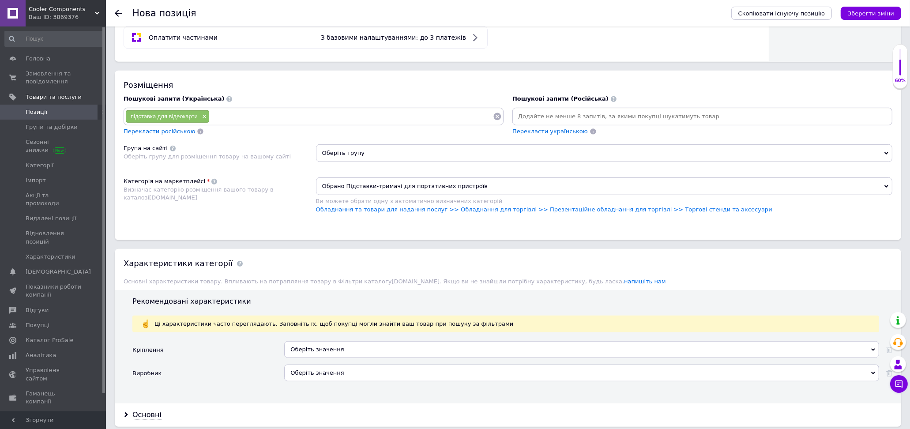
paste input "тримач для відеокарти"
type input "тримач для відеокарти"
paste input "кріплення для відеокарти"
type input "кріплення для відеокарти"
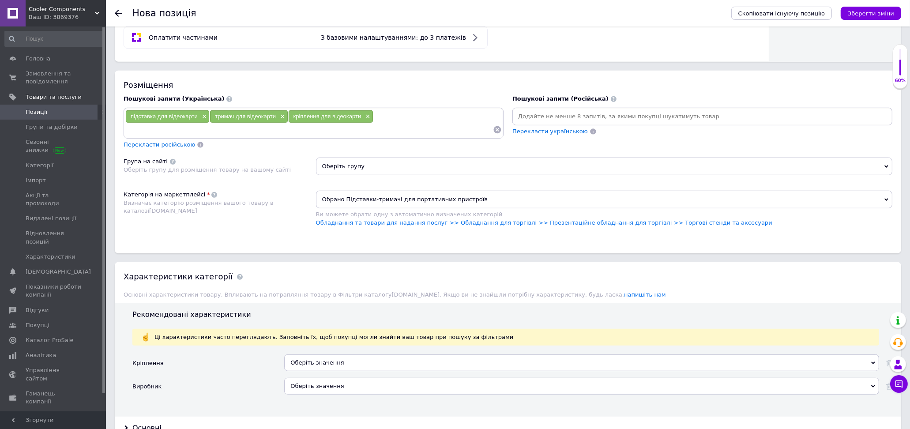
paste input "опора для відеокарти в корпусі"
type input "опора для відеокарти в корпусі"
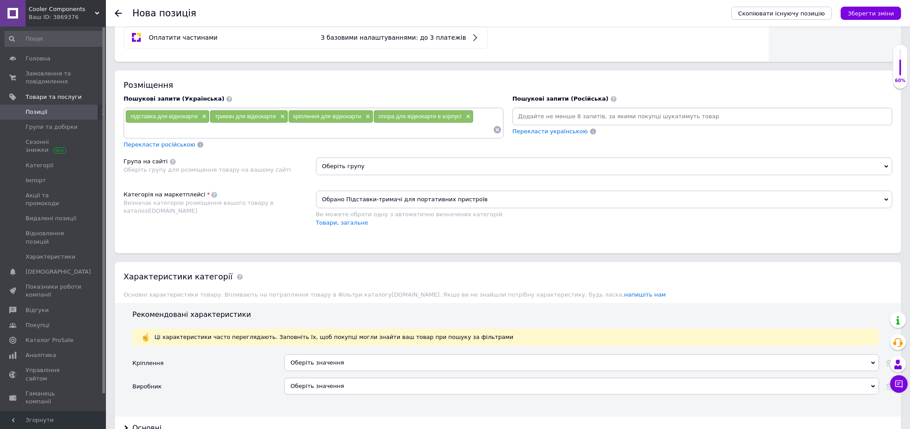
paste input "регульований тримач відеокарти"
type input "регульований тримач відеокарти"
paste input "металевий стенд для відеокарти"
type input "металевий стенд для відеокарти"
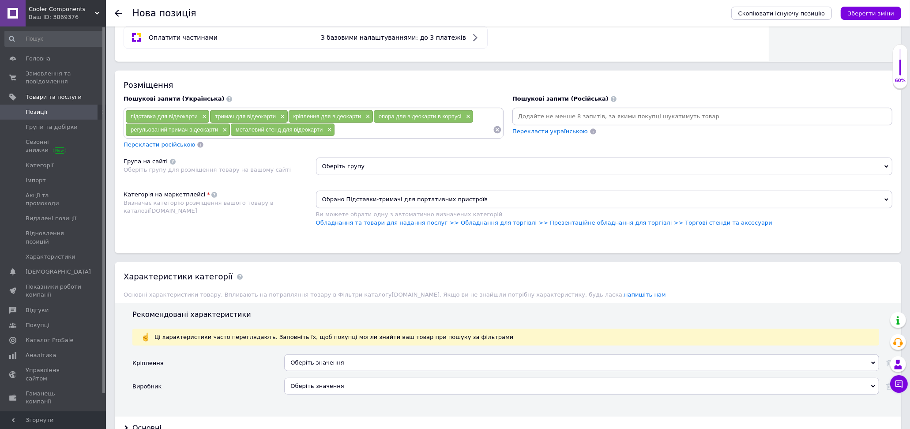
paste input "підставка для охолодження відеокарти"
type input "підставка для охолодження відеокарти"
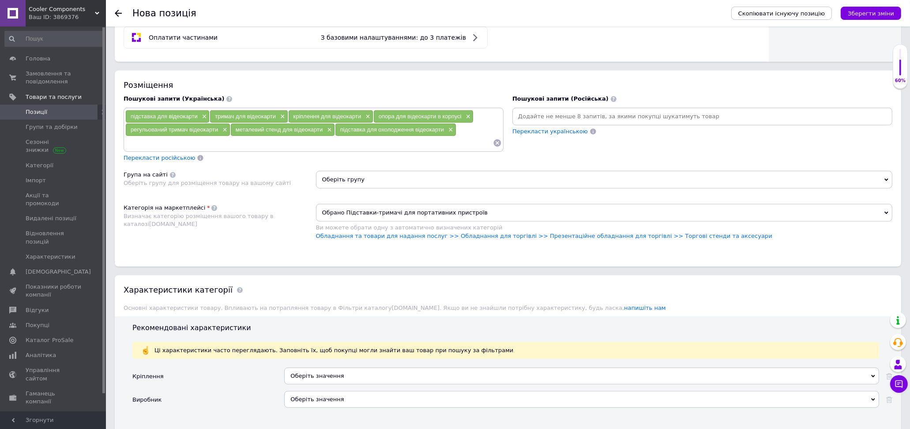
paste input "підтримка відеокарти в системному блоці"
type input "підтримка відеокарти в системному блоці"
paste input "відеокарта підставка"
type input "відеокарта підставка"
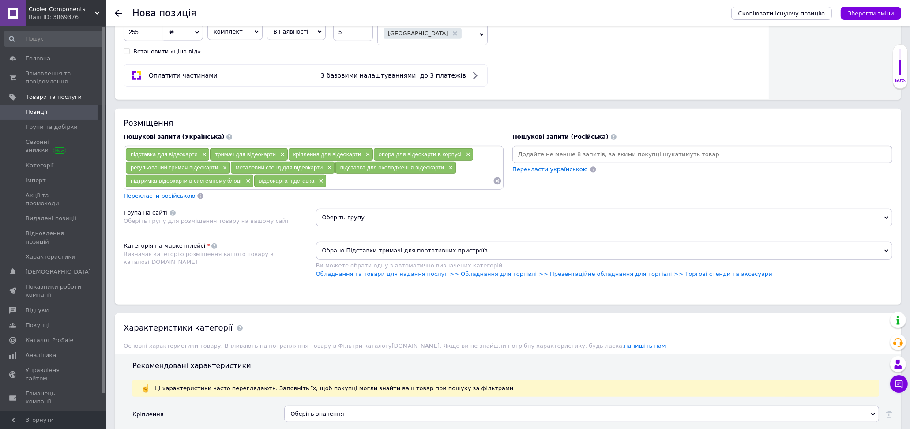
scroll to position [686, 0]
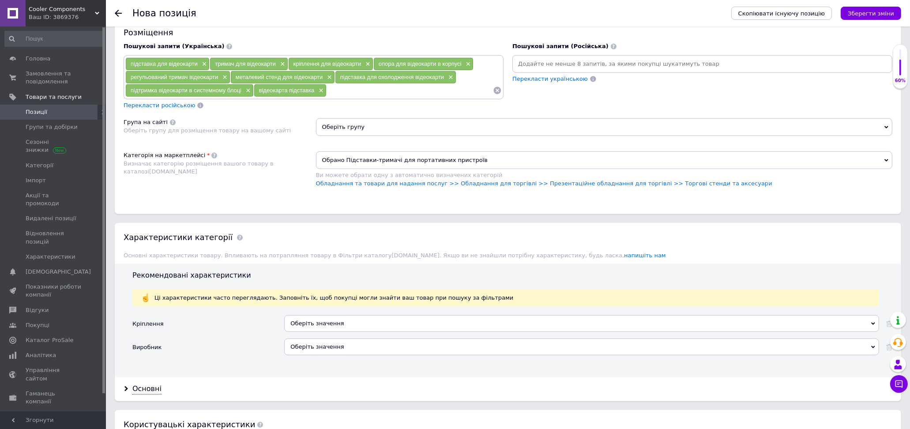
click at [559, 71] on input at bounding box center [702, 63] width 376 height 13
paste input "подставка для видеокарты"
type input "подставка для видеокарты"
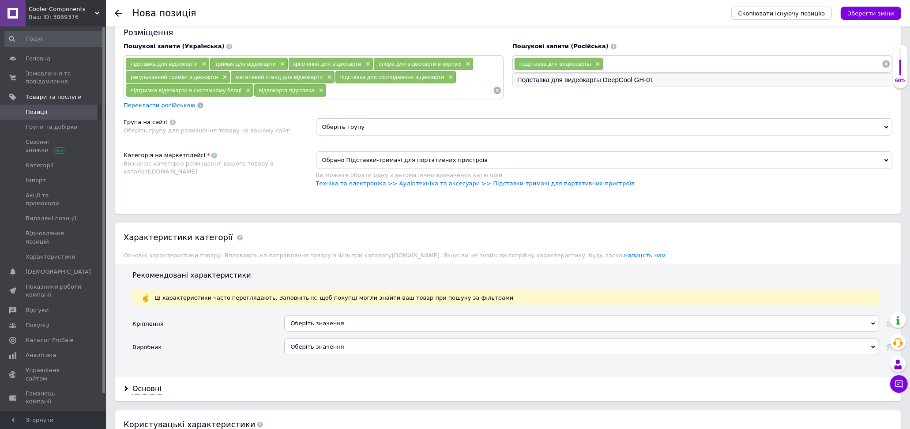
click at [627, 86] on li "Подставка для видеокарты DeepCool GH-01" at bounding box center [702, 80] width 379 height 12
click at [771, 71] on input at bounding box center [810, 63] width 143 height 13
paste input "держатель для видеокарты"
type input "держатель для видеокарты"
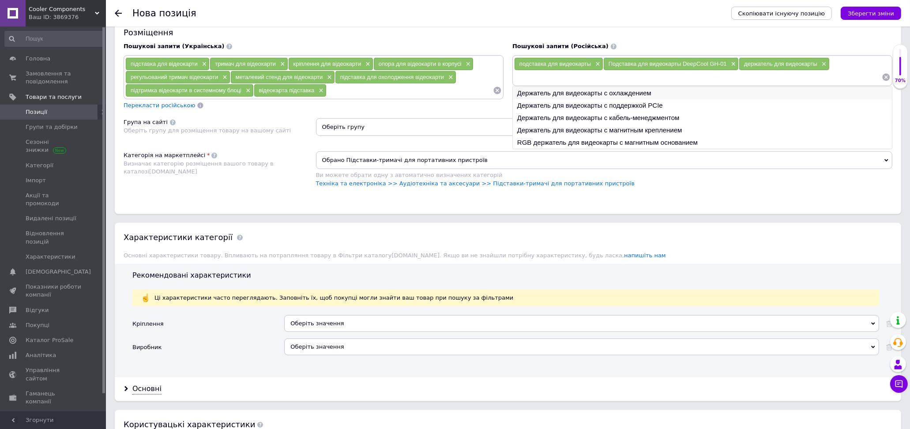
click at [681, 99] on li "Держатель для видеокарты с охлаждением" at bounding box center [702, 93] width 379 height 12
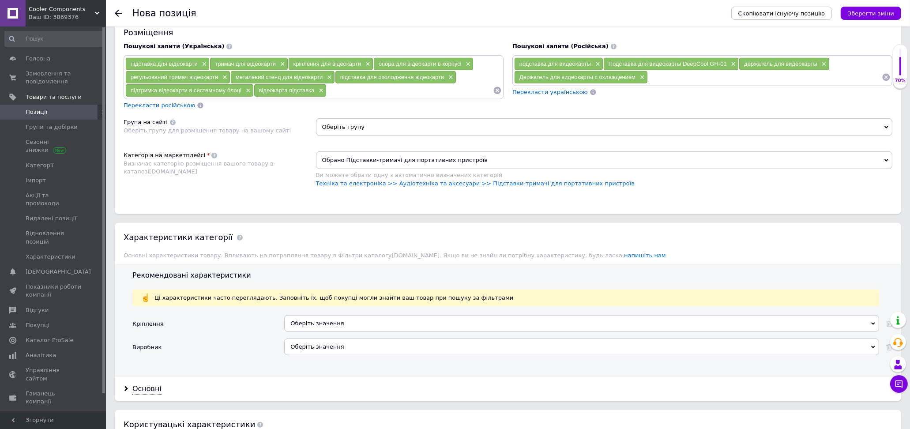
click at [683, 84] on input at bounding box center [765, 77] width 234 height 13
paste input "крепление для видеокарты"
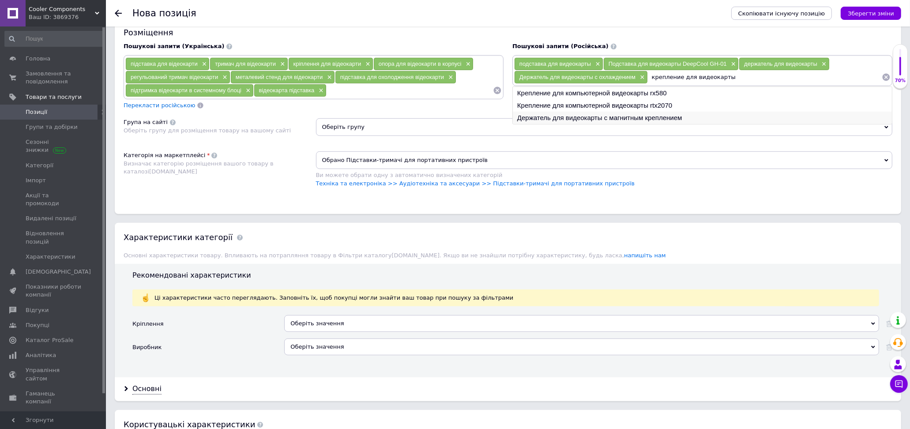
type input "крепление для видеокарты"
click at [700, 124] on li "Держатель для видеокарты с магнитным креплением" at bounding box center [702, 118] width 379 height 12
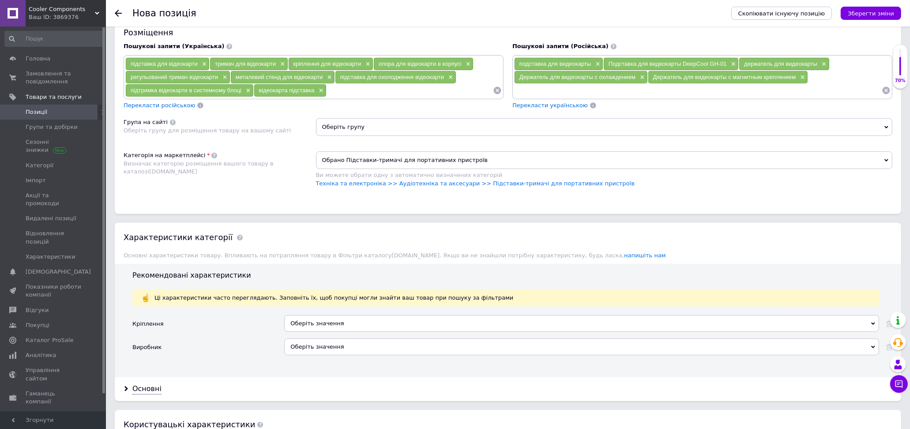
click at [546, 97] on input at bounding box center [698, 90] width 368 height 13
paste input "опора для видеокарты в корпусе"
type input "опора для видеокарты в корпусе"
click at [561, 187] on link "Техніка та електроніка >> Аудіотехніка та аксесуари >> Підставки-тримачі для по…" at bounding box center [475, 183] width 319 height 7
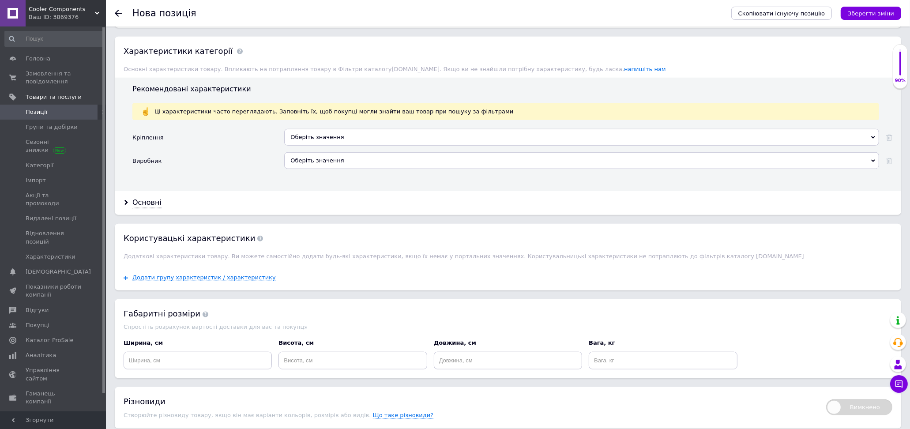
scroll to position [883, 0]
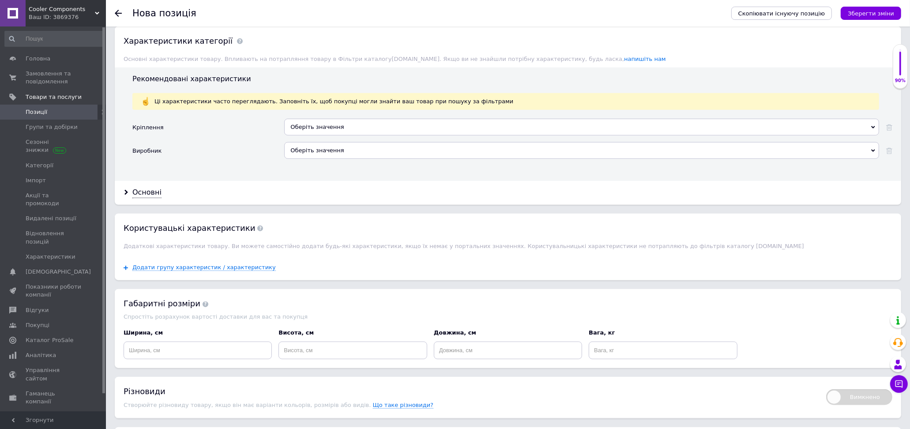
click at [430, 136] on div "Оберіть значення" at bounding box center [581, 127] width 595 height 17
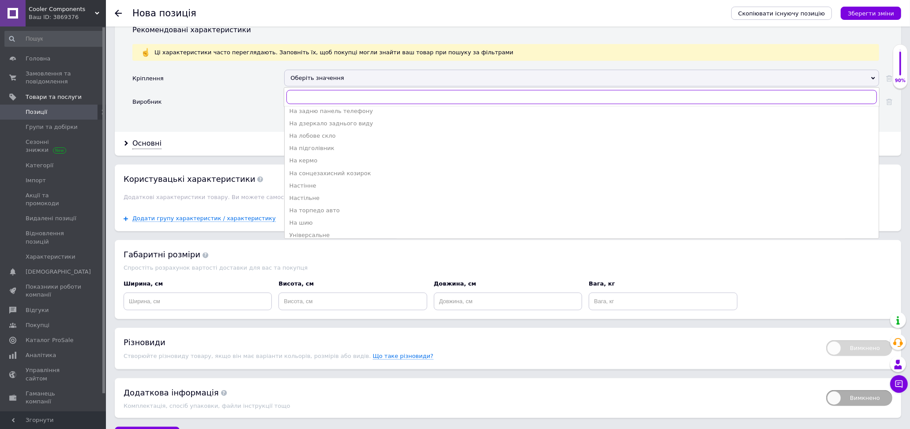
scroll to position [47, 0]
click at [348, 234] on div "Універсальне" at bounding box center [581, 230] width 585 height 8
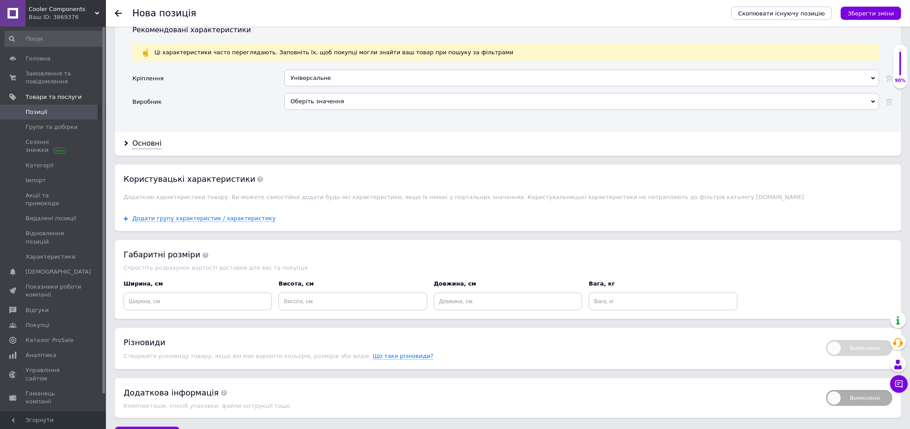
click at [373, 110] on div "Оберіть значення" at bounding box center [581, 101] width 595 height 17
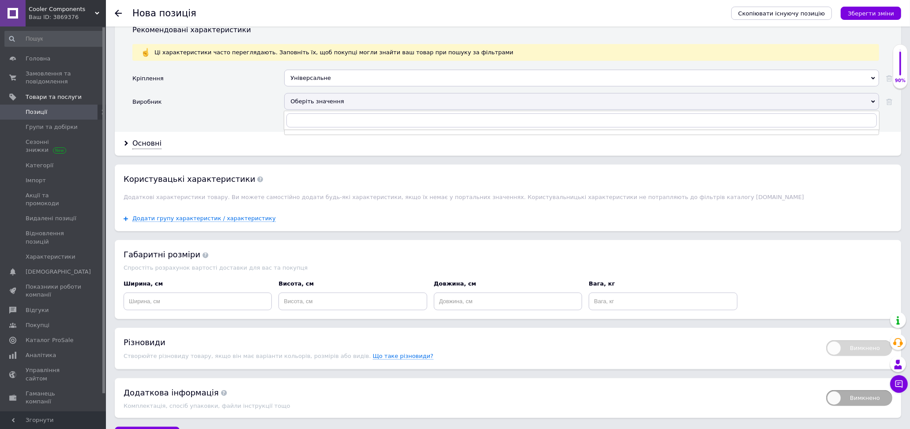
click at [374, 110] on div "Оберіть значення" at bounding box center [581, 101] width 595 height 17
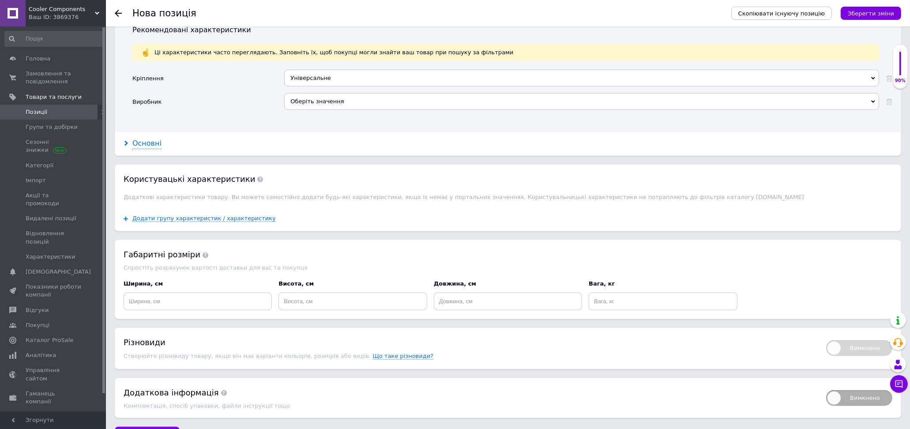
click at [140, 149] on div "Основні" at bounding box center [146, 144] width 29 height 10
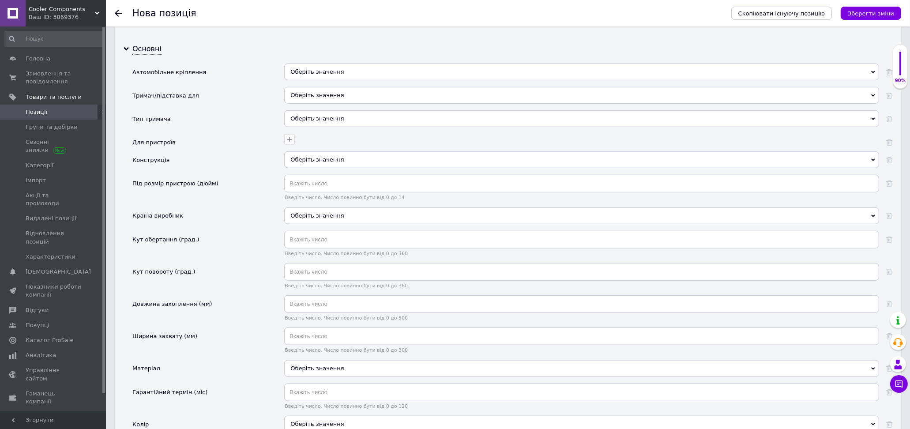
scroll to position [1030, 0]
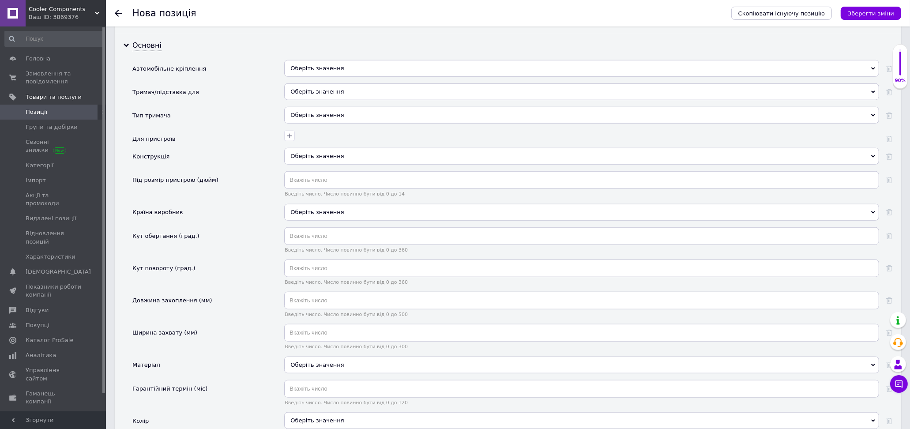
click at [400, 100] on div "Оберіть значення" at bounding box center [581, 91] width 595 height 17
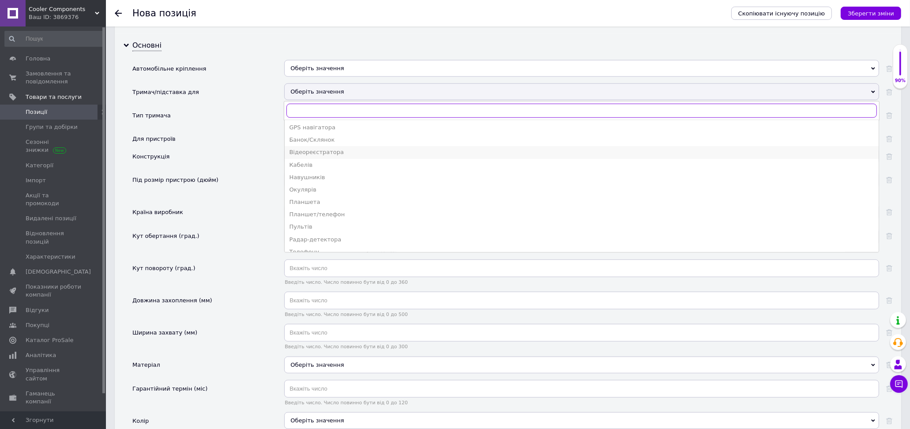
scroll to position [0, 0]
click at [391, 118] on input "text" at bounding box center [581, 111] width 591 height 14
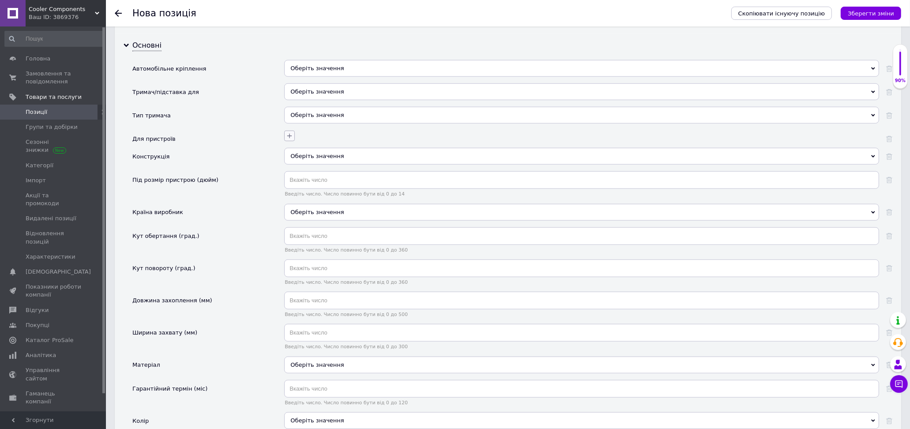
click at [287, 139] on icon "button" at bounding box center [289, 135] width 7 height 7
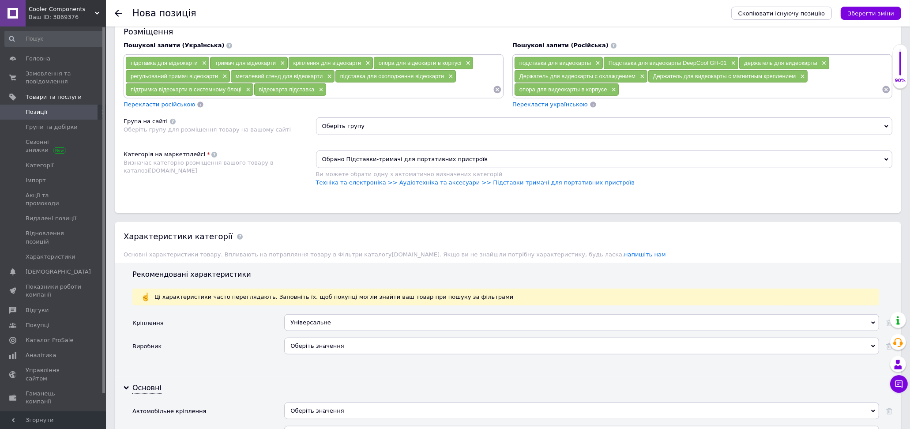
scroll to position [686, 0]
click at [659, 97] on input at bounding box center [750, 90] width 263 height 13
paste input "подставка под видеокарту"
type input "подставка под видеокарту"
paste input "регулируемая подставка для видеокарты"
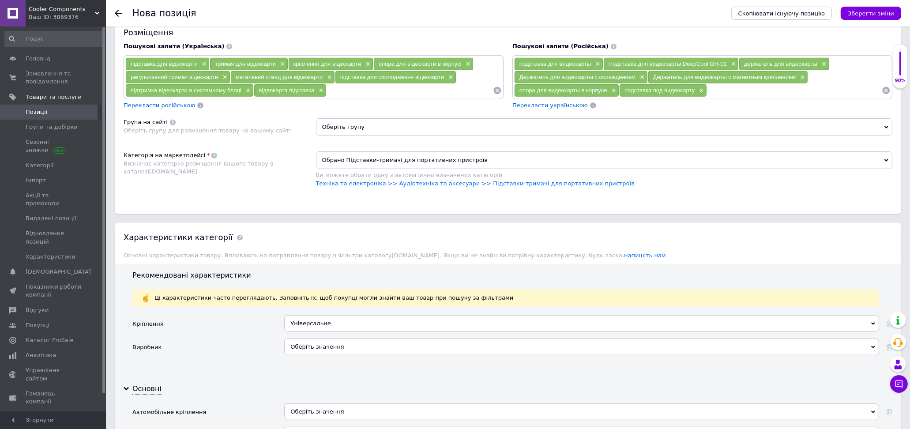
type input "регулируемая подставка для видеокарты"
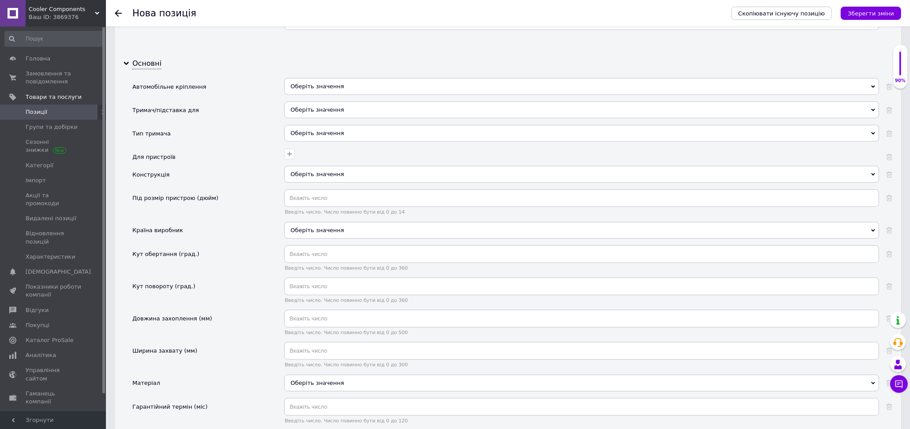
scroll to position [1030, 0]
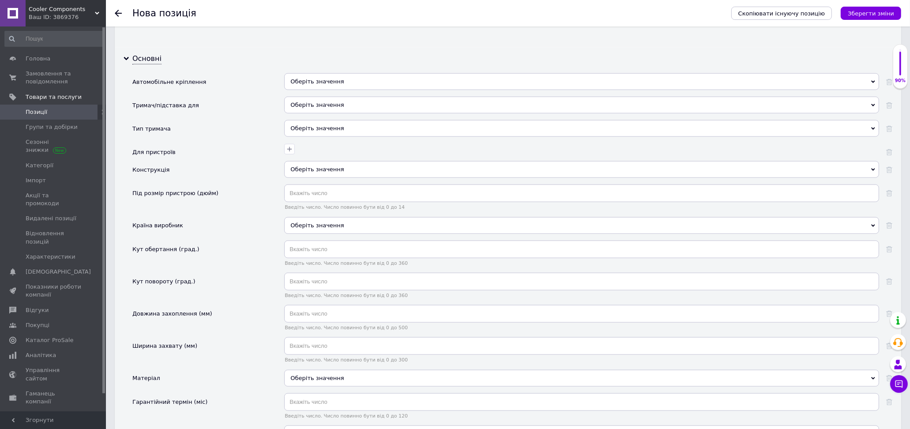
click at [360, 178] on div "Оберіть значення" at bounding box center [581, 169] width 595 height 17
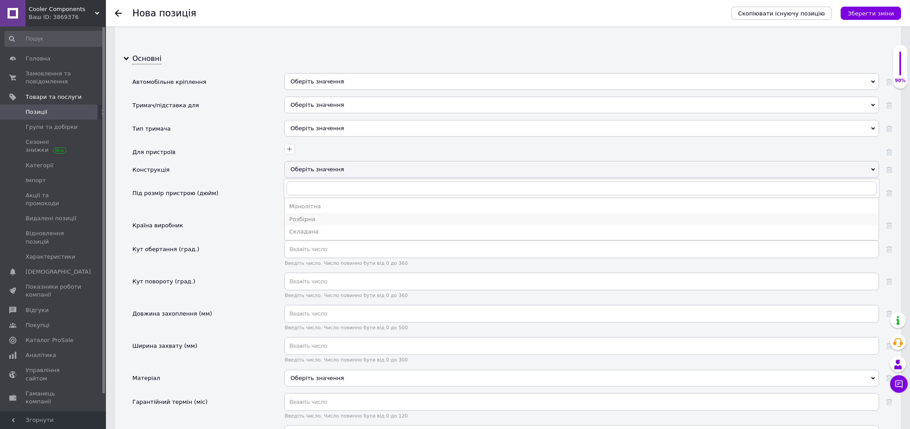
click at [294, 223] on div "Розбірна" at bounding box center [581, 219] width 585 height 8
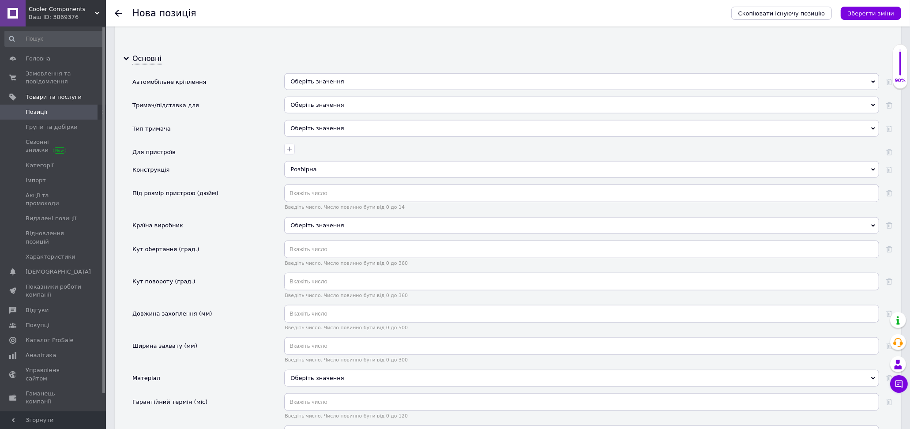
click at [344, 234] on div "Оберіть значення" at bounding box center [581, 225] width 595 height 17
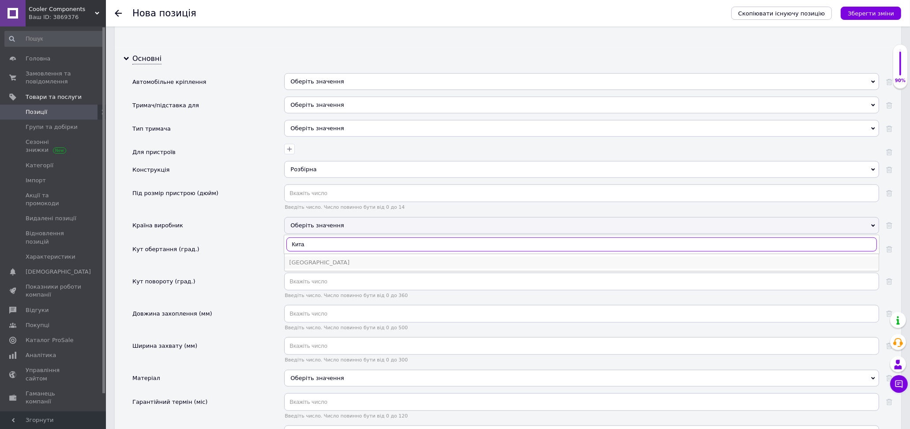
type input "Кита"
click at [336, 267] on div "Китай" at bounding box center [581, 263] width 585 height 8
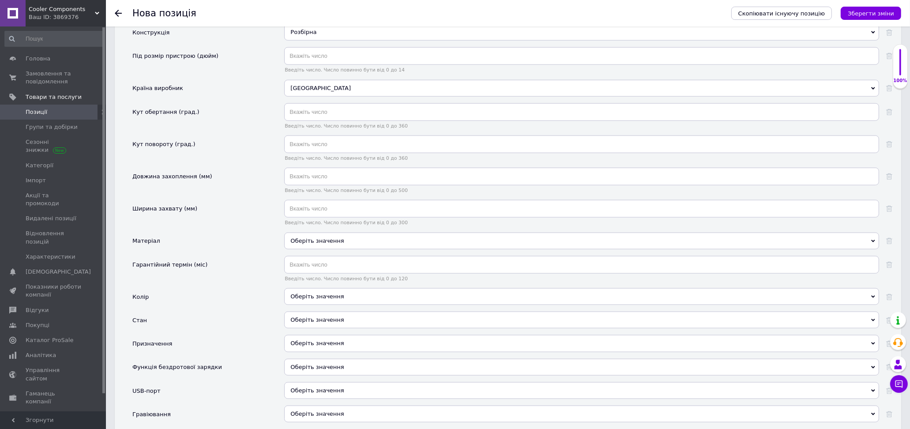
scroll to position [1177, 0]
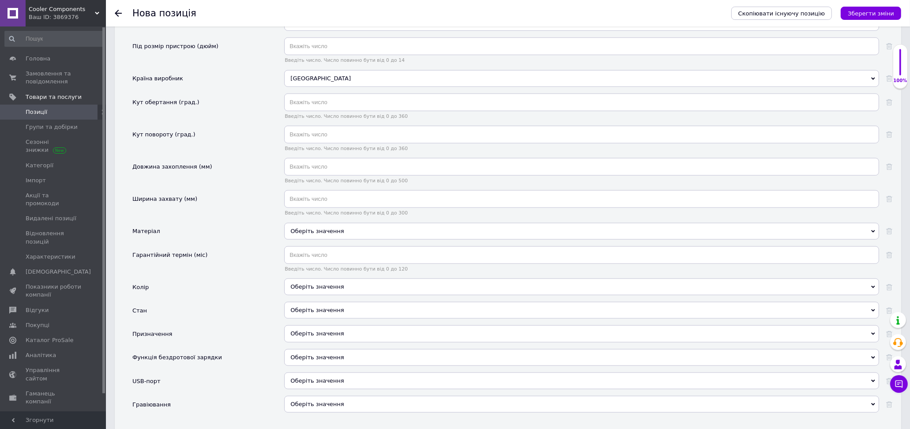
click at [395, 240] on div "Оберіть значення" at bounding box center [581, 231] width 595 height 17
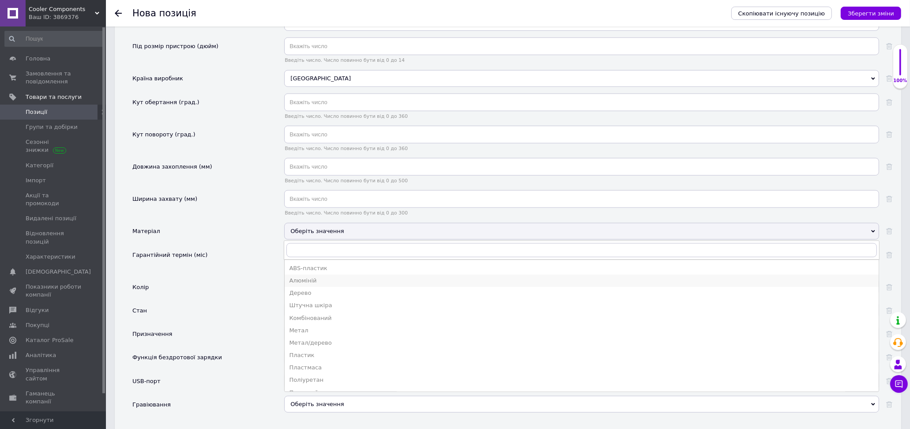
click at [320, 285] on div "Алюміній" at bounding box center [581, 281] width 585 height 8
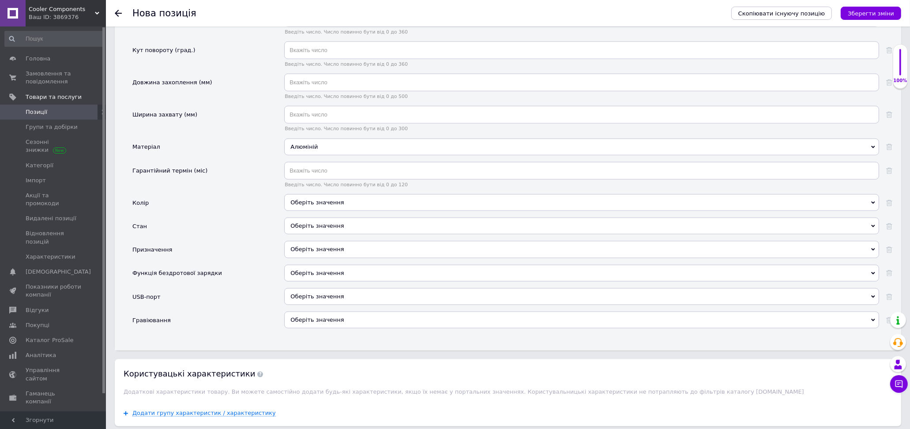
scroll to position [1275, 0]
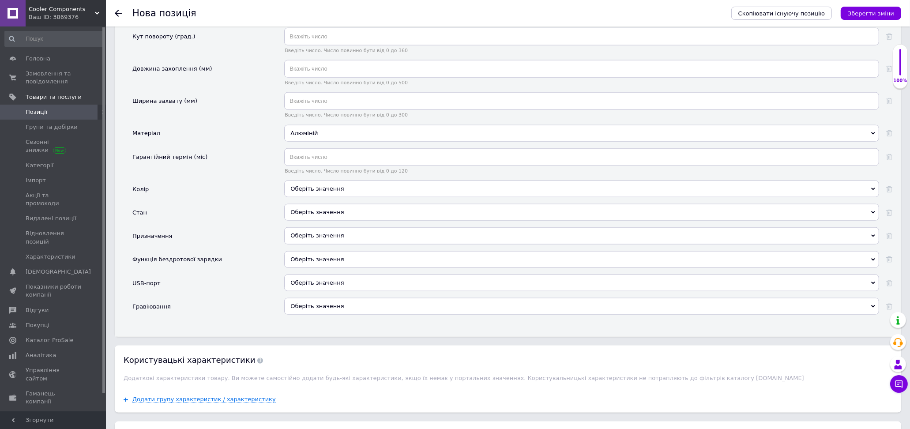
click at [380, 197] on div "Оберіть значення" at bounding box center [581, 189] width 595 height 17
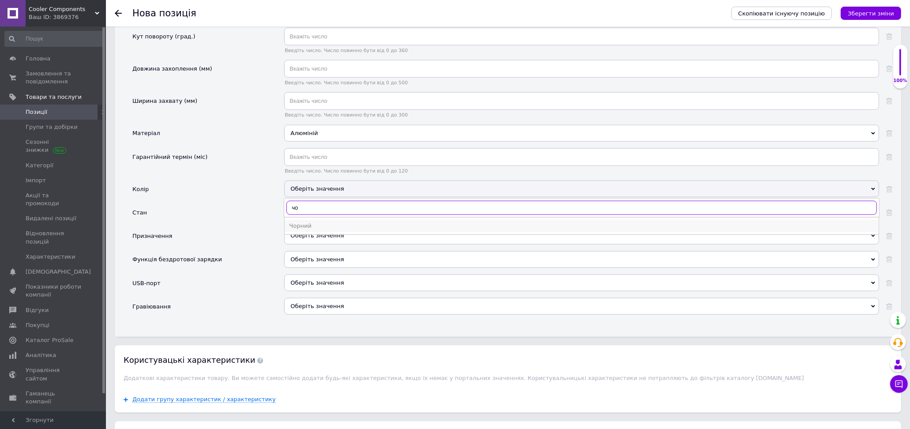
type input "чо"
click at [354, 230] on div "Чорний" at bounding box center [581, 226] width 585 height 8
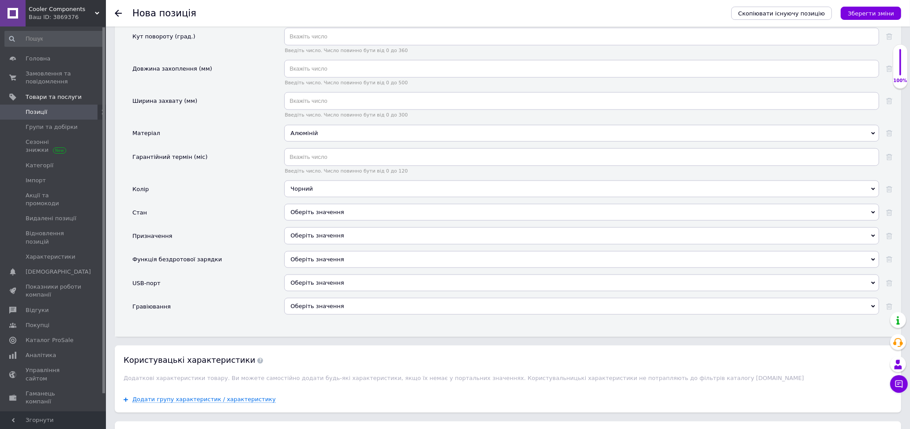
click at [347, 244] on div "Оберіть значення" at bounding box center [581, 235] width 595 height 17
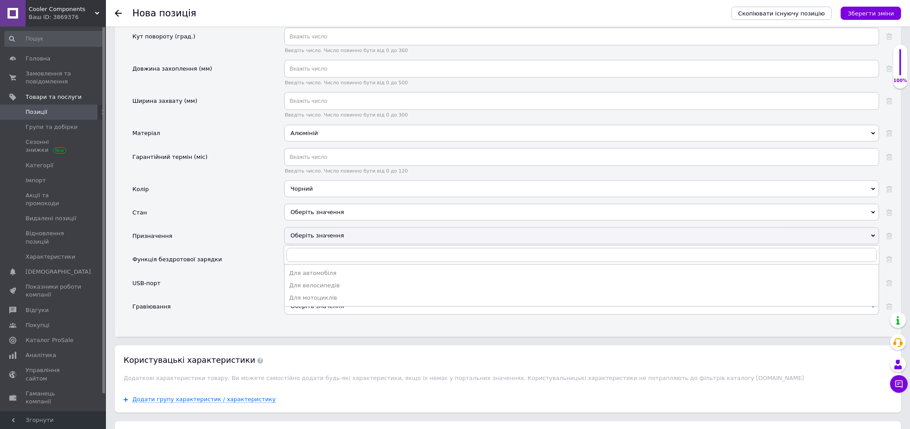
click at [258, 222] on div "Стан" at bounding box center [208, 215] width 152 height 23
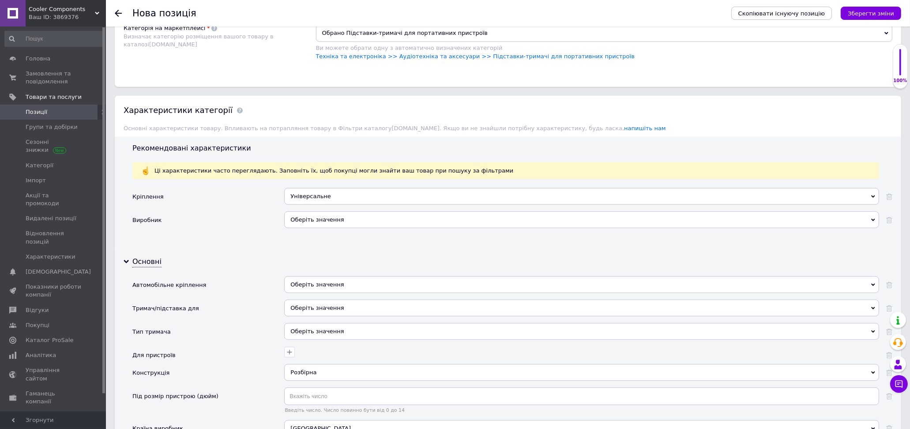
scroll to position [833, 0]
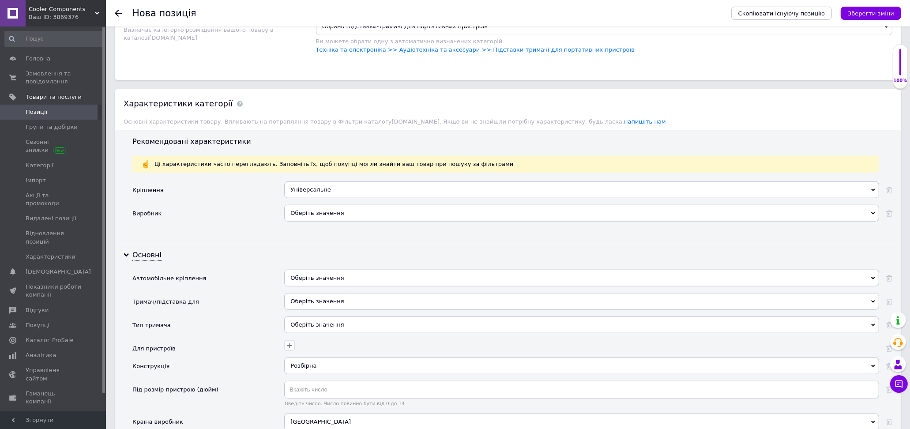
click at [389, 222] on div "Оберіть значення" at bounding box center [581, 213] width 595 height 17
paste input "Без бренду"
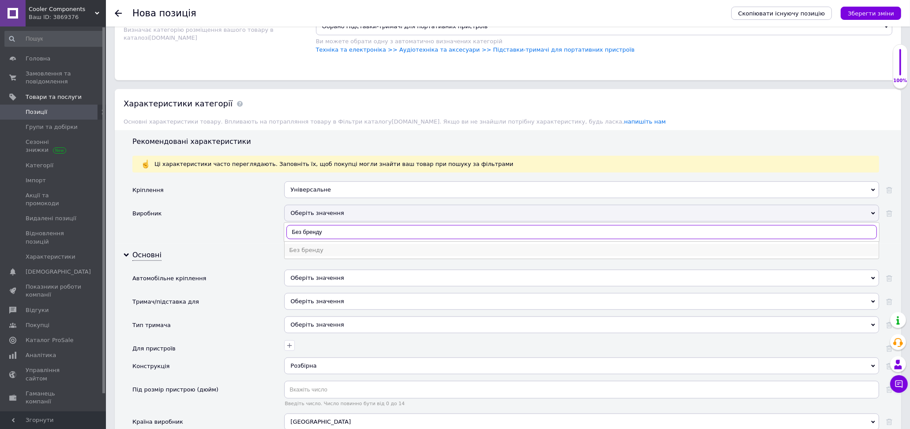
type input "Без бренду"
drag, startPoint x: 338, startPoint y: 265, endPoint x: 344, endPoint y: 264, distance: 6.7
click at [338, 254] on div "Без бренду" at bounding box center [581, 250] width 585 height 8
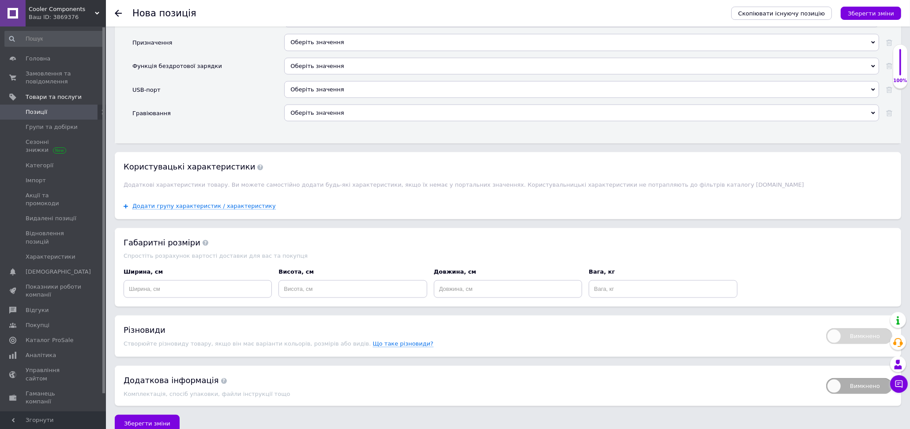
scroll to position [1499, 0]
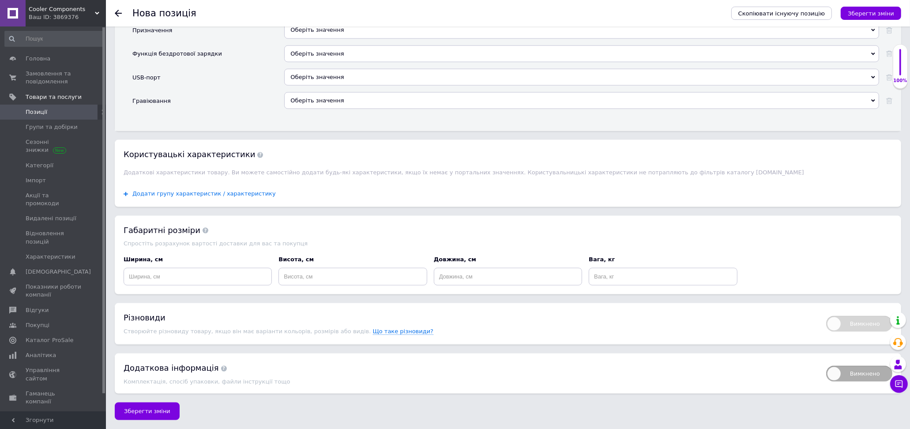
click at [234, 190] on span "Додати групу характеристик / характеристику" at bounding box center [203, 193] width 143 height 7
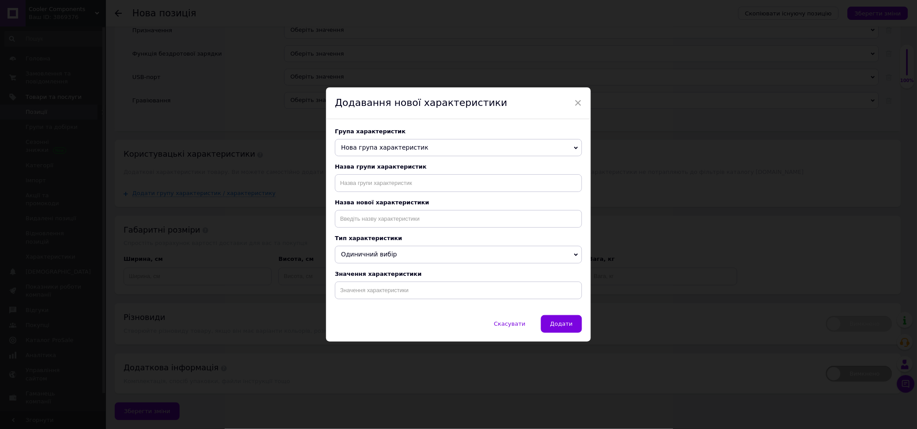
click at [574, 146] on icon at bounding box center [576, 148] width 4 height 4
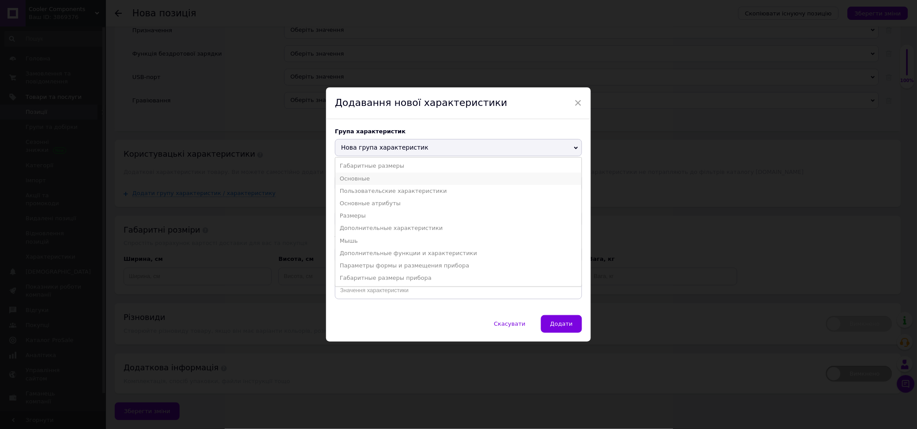
click at [471, 177] on li "Основные" at bounding box center [458, 179] width 246 height 12
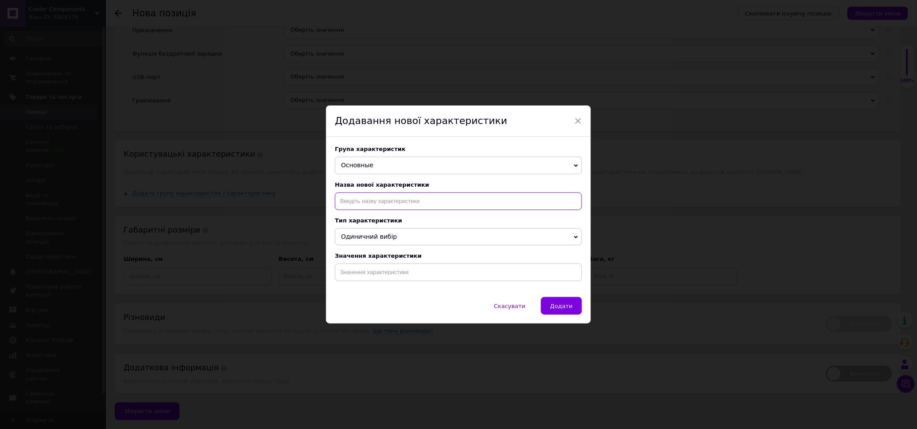
click at [566, 203] on input at bounding box center [458, 201] width 247 height 18
click at [514, 305] on span "Скасувати" at bounding box center [509, 306] width 31 height 7
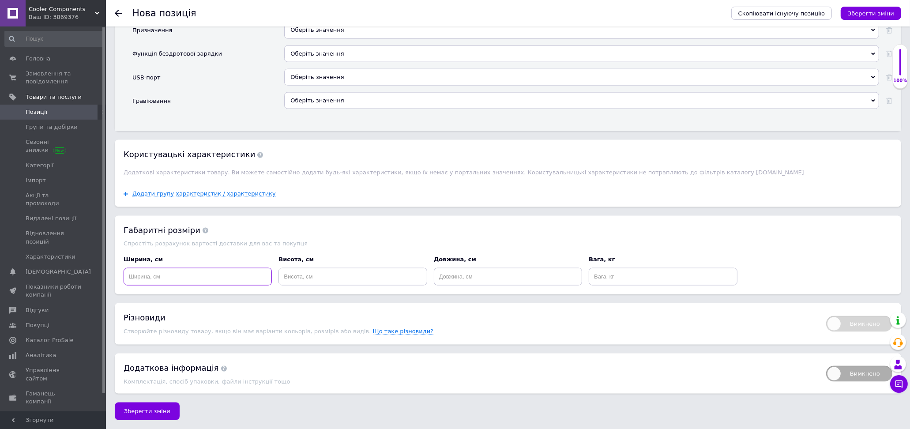
click at [200, 271] on input at bounding box center [198, 277] width 148 height 18
type input "15"
type input "20"
type input "15"
type input "0.2"
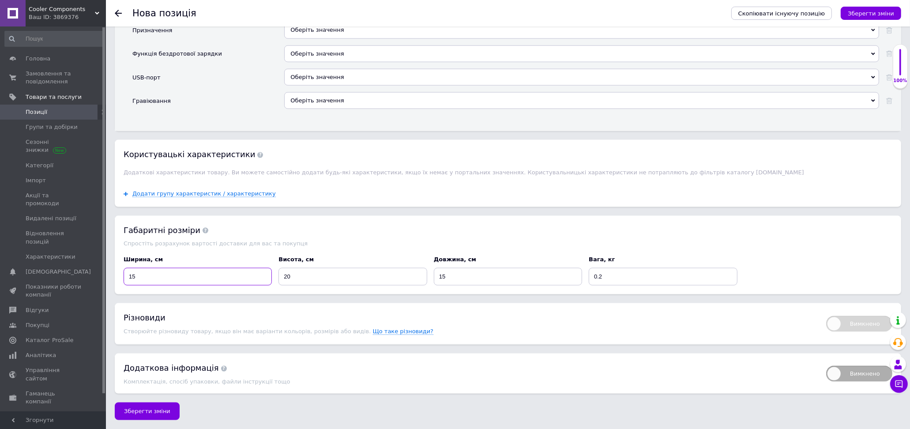
drag, startPoint x: 143, startPoint y: 270, endPoint x: 112, endPoint y: 256, distance: 34.2
click at [115, 269] on div "Габаритні розміри Спростіть розрахунок вартості доставки для вас та покупця Шир…" at bounding box center [508, 255] width 787 height 79
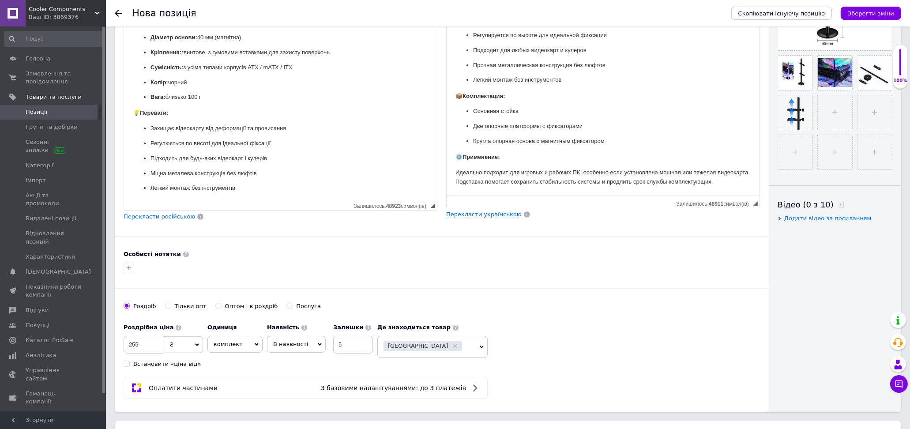
scroll to position [441, 0]
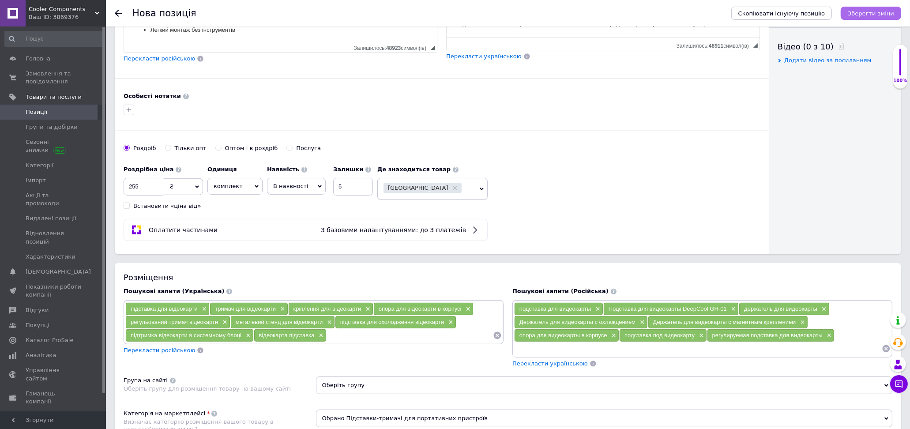
type input "8"
click at [877, 15] on icon "Зберегти зміни" at bounding box center [871, 13] width 46 height 7
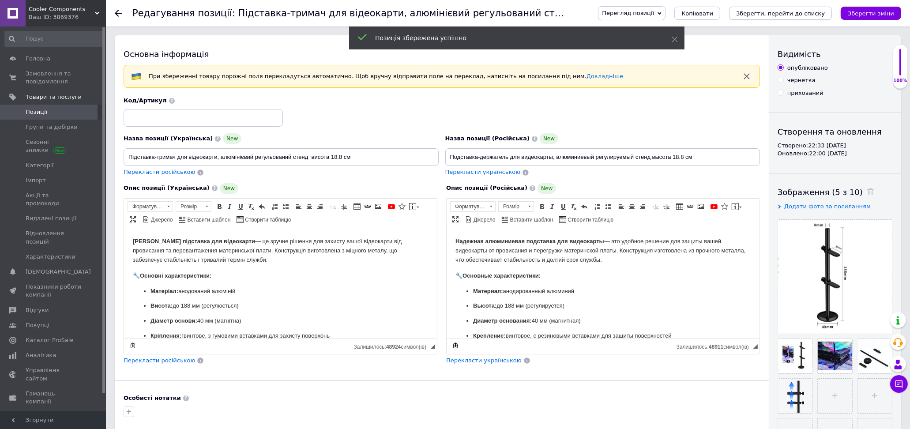
click at [800, 15] on icon "Зберегти, перейти до списку" at bounding box center [780, 13] width 89 height 7
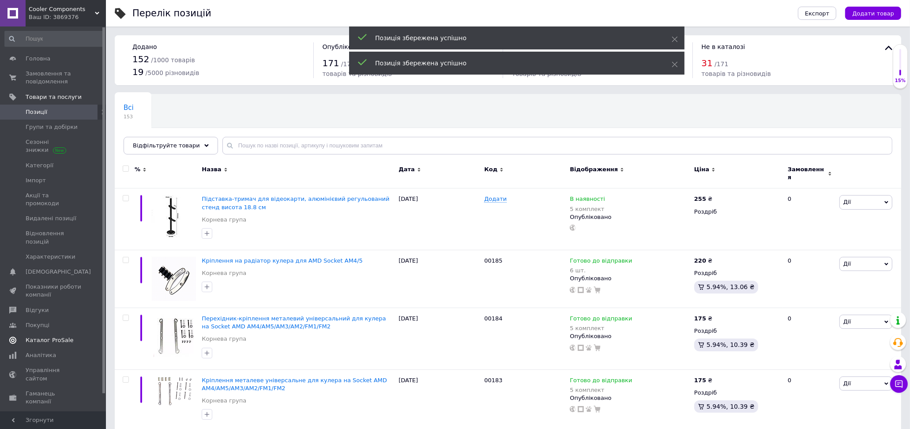
click at [53, 336] on span "Каталог ProSale" at bounding box center [50, 340] width 48 height 8
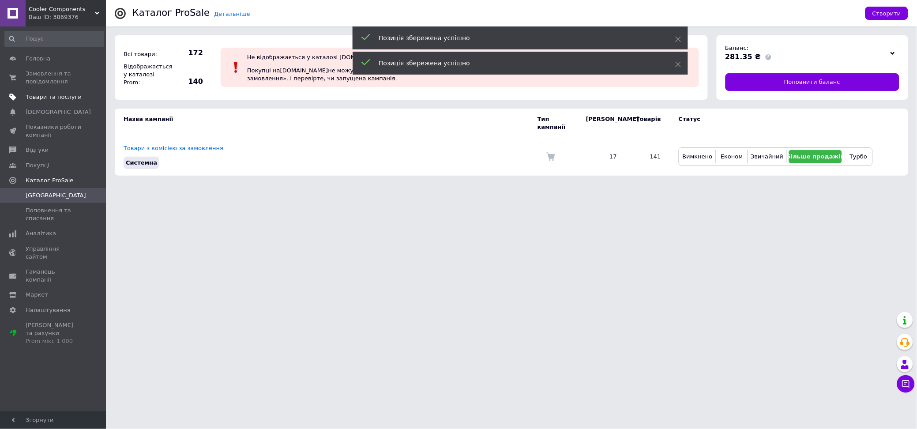
click at [53, 99] on span "Товари та послуги" at bounding box center [54, 97] width 56 height 8
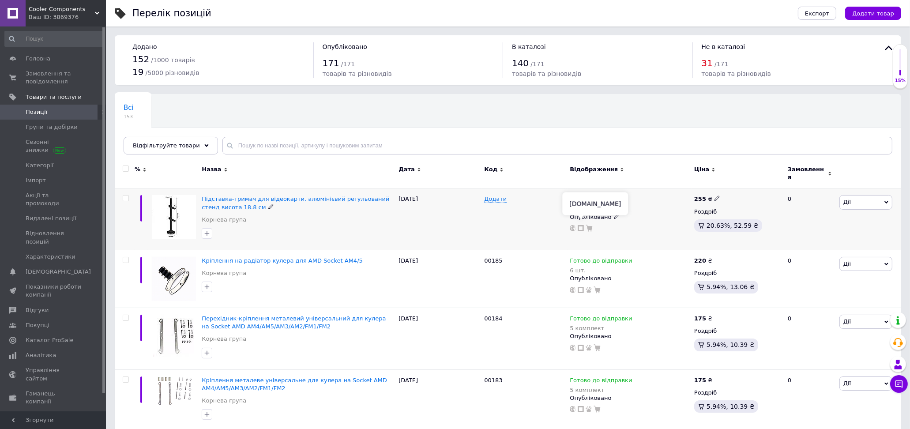
click at [580, 225] on icon at bounding box center [581, 228] width 6 height 6
